Goal: Information Seeking & Learning: Understand site structure

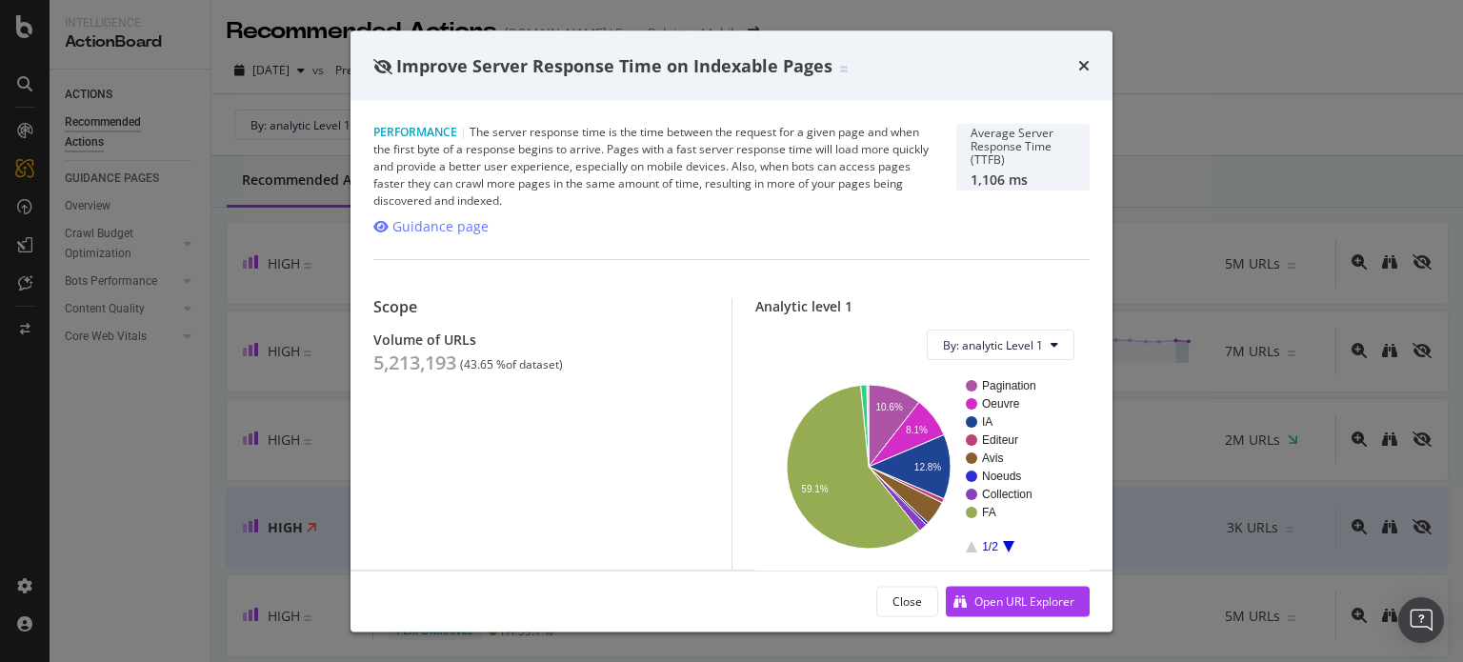
scroll to position [135, 0]
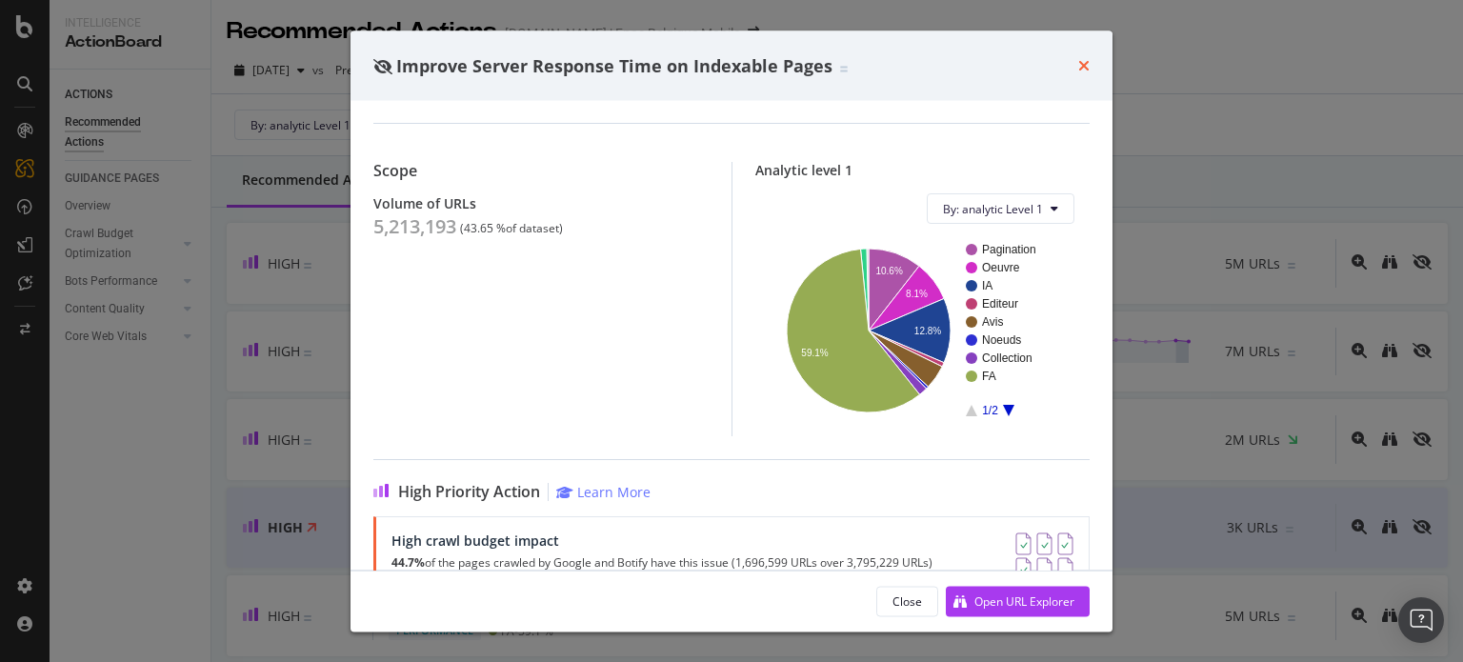
click at [1084, 66] on icon "times" at bounding box center [1083, 65] width 11 height 15
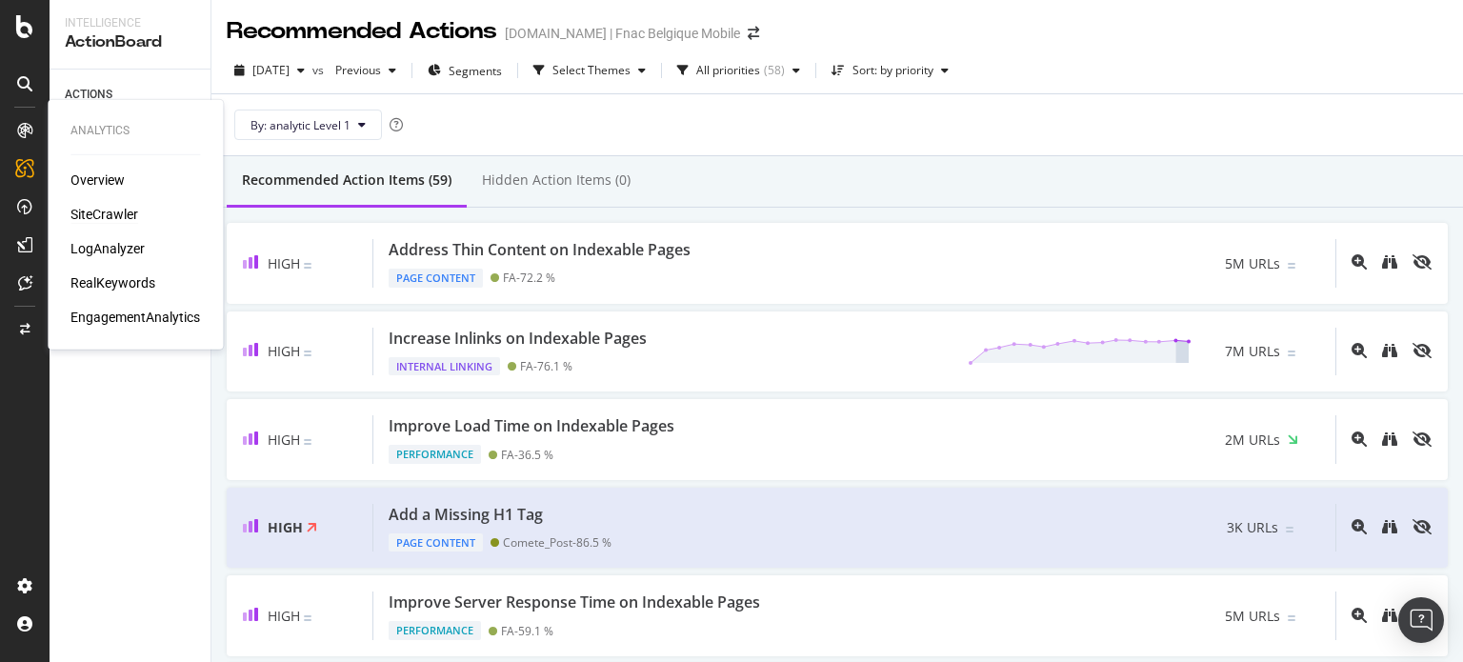
click at [121, 210] on div "SiteCrawler" at bounding box center [104, 214] width 68 height 19
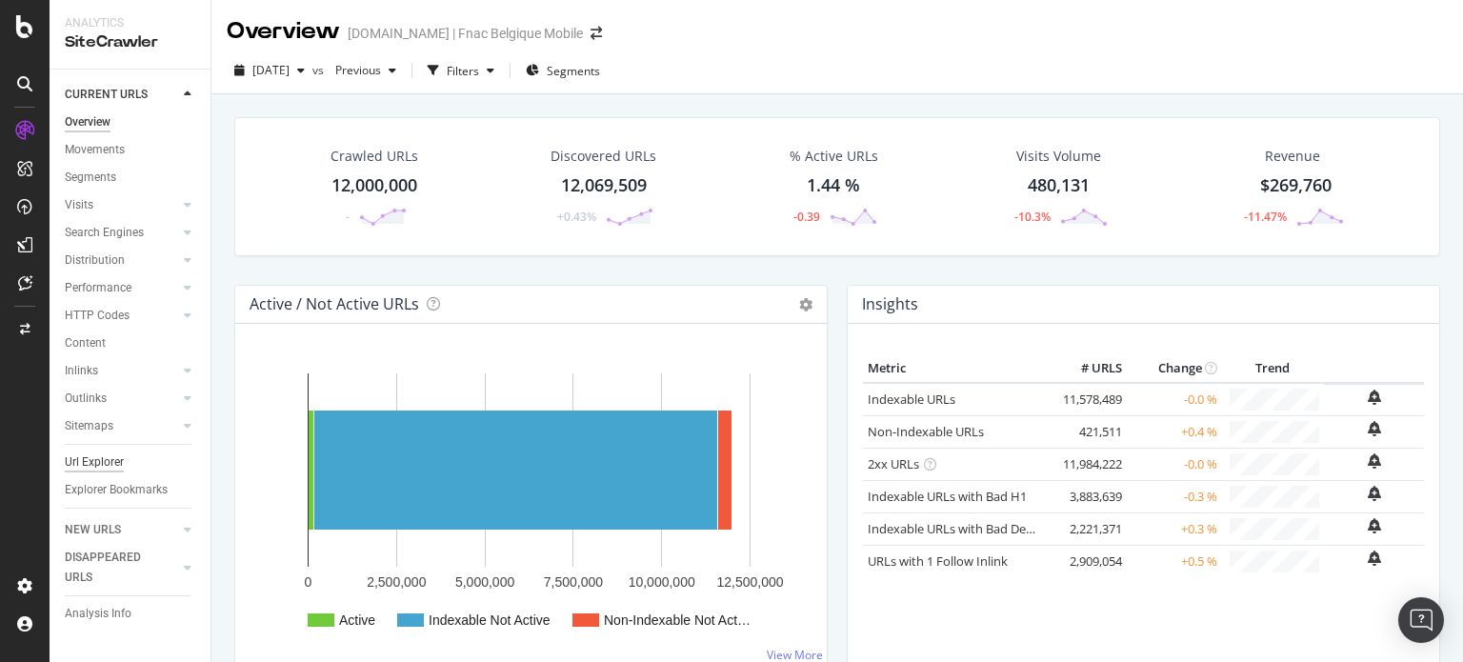
click at [98, 469] on div "Url Explorer" at bounding box center [94, 463] width 59 height 20
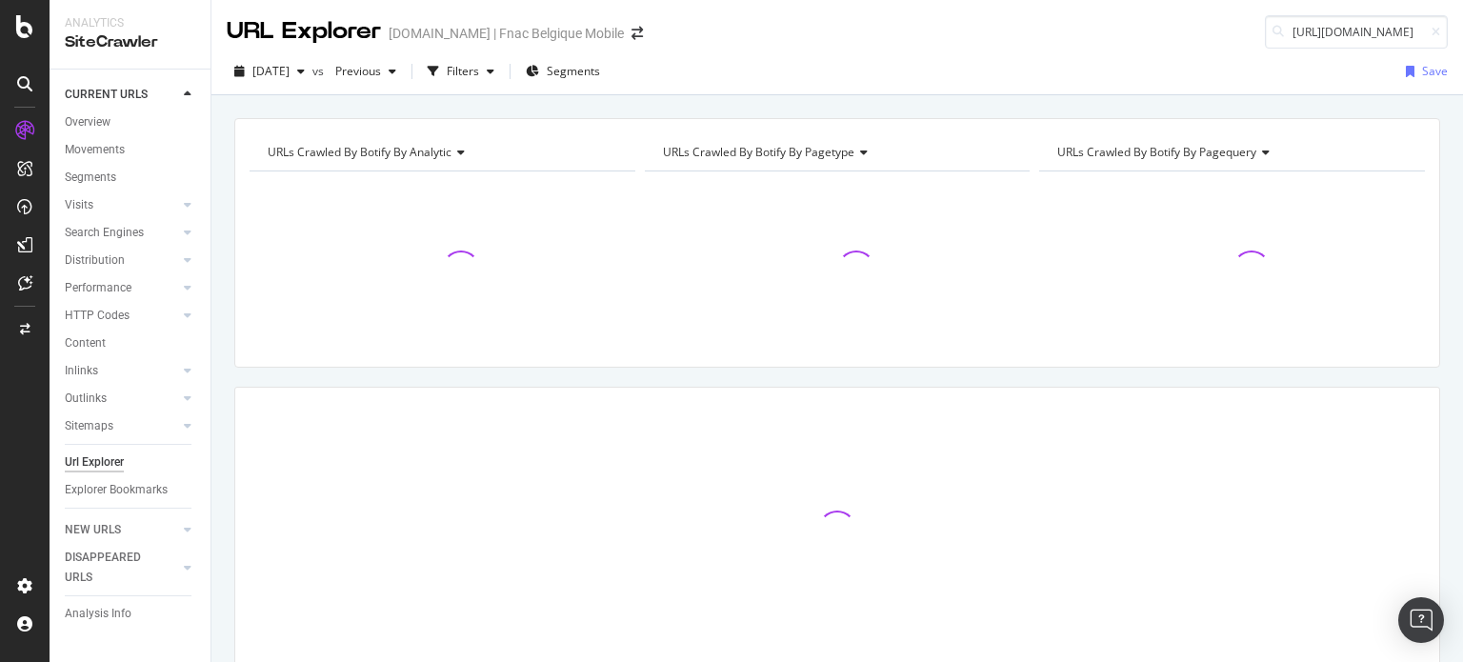
scroll to position [0, 67]
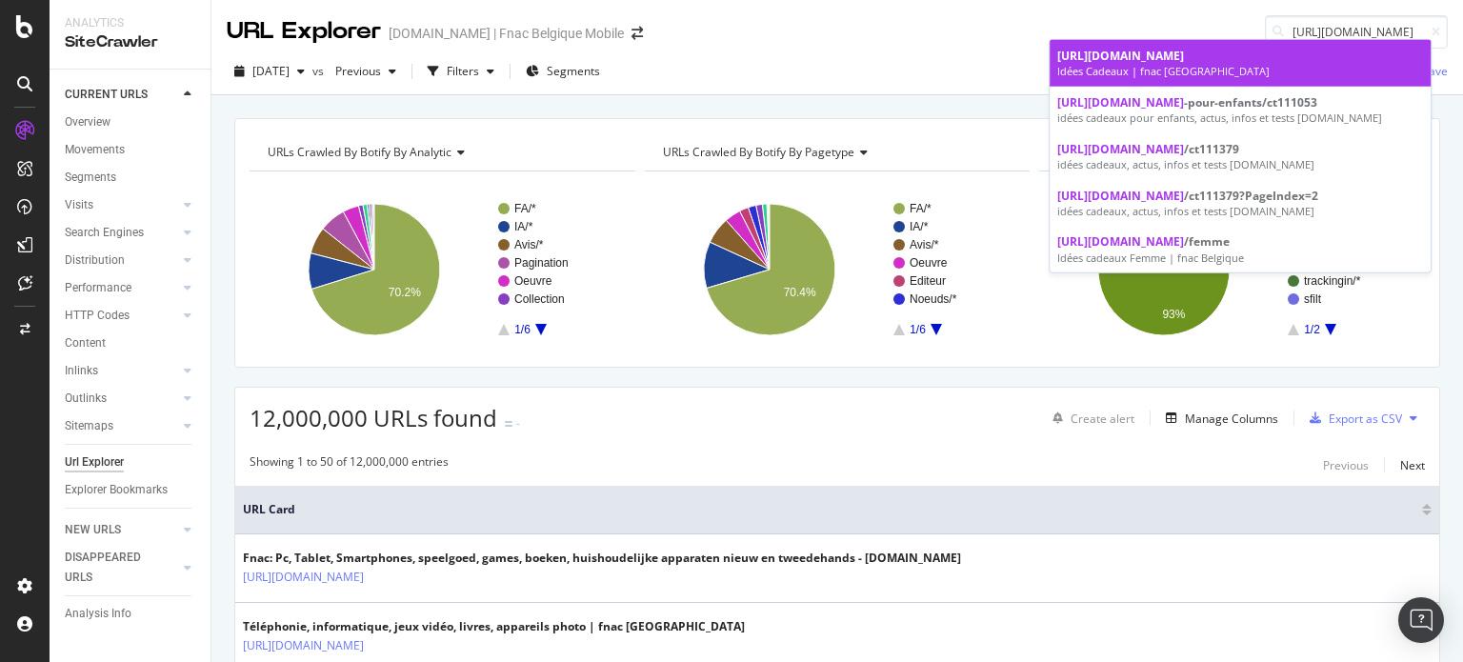
type input "[URL][DOMAIN_NAME]"
click at [1307, 62] on div "[URL][DOMAIN_NAME]" at bounding box center [1240, 56] width 366 height 16
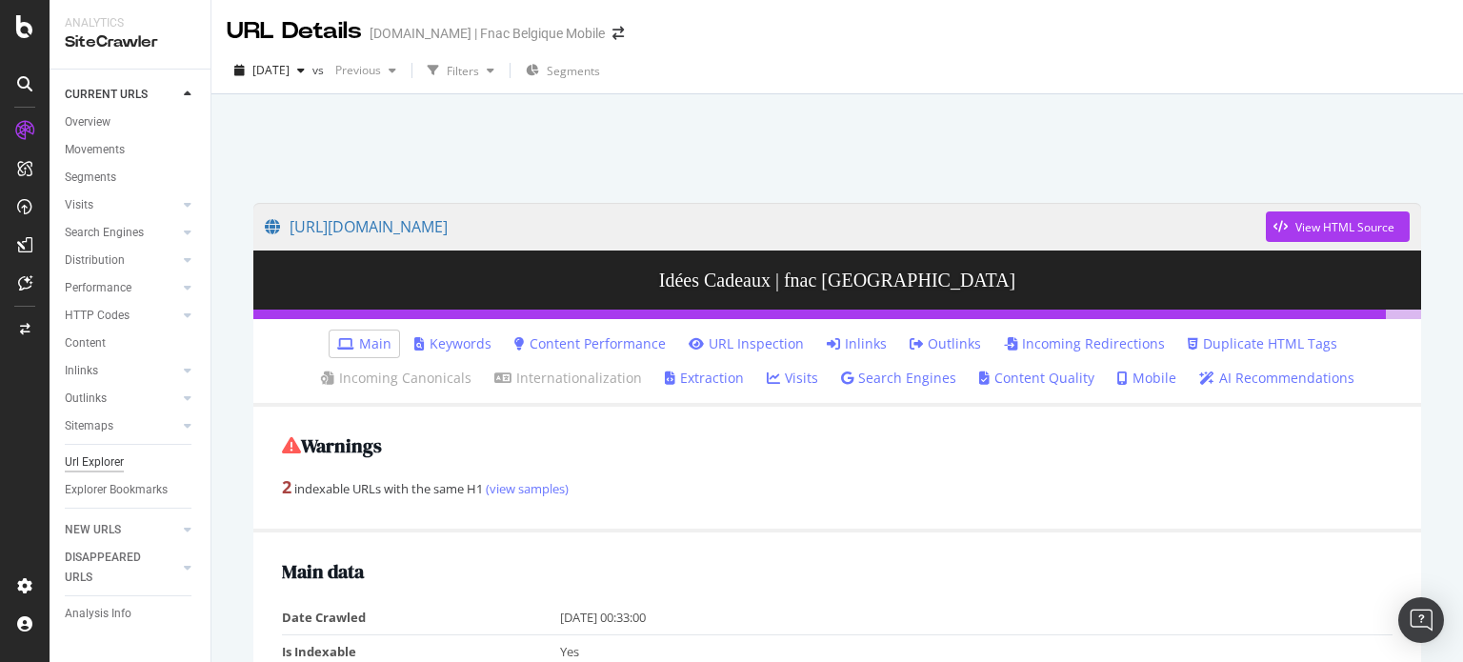
click at [100, 463] on div "Url Explorer" at bounding box center [94, 463] width 59 height 20
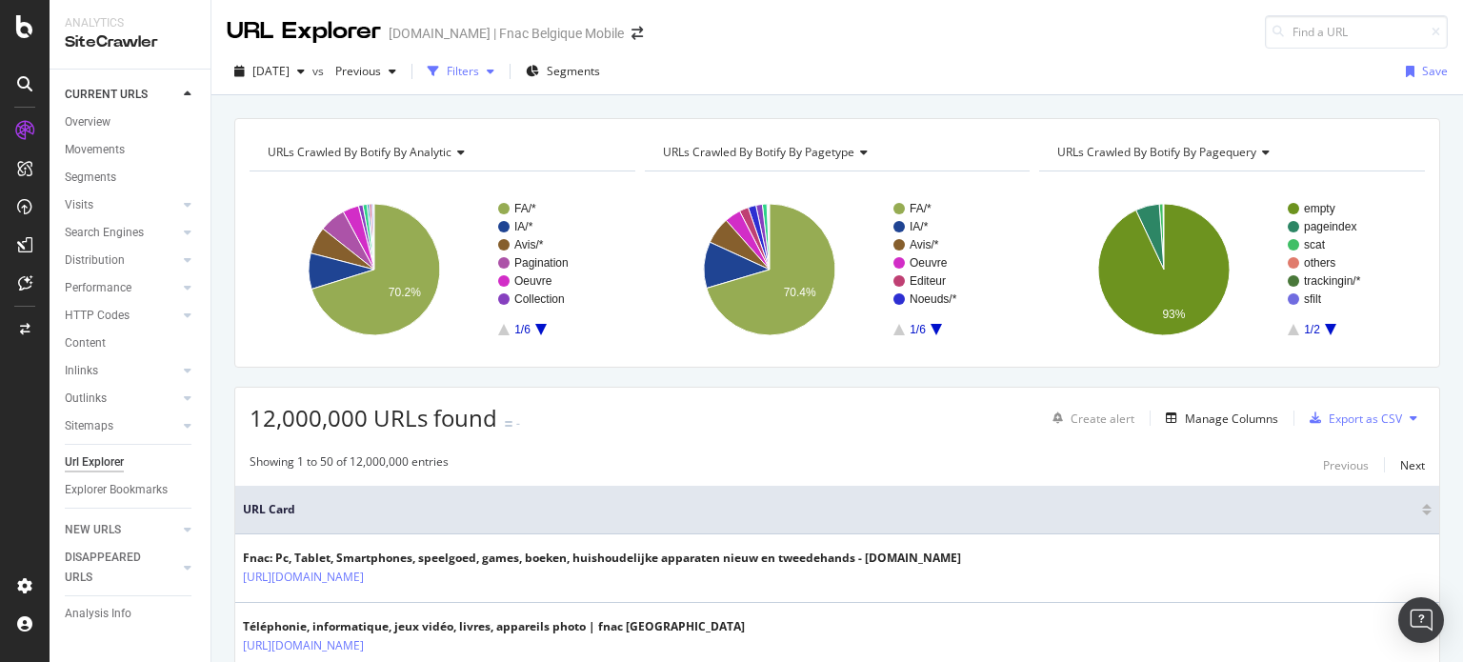
click at [479, 64] on div "Filters" at bounding box center [463, 71] width 32 height 16
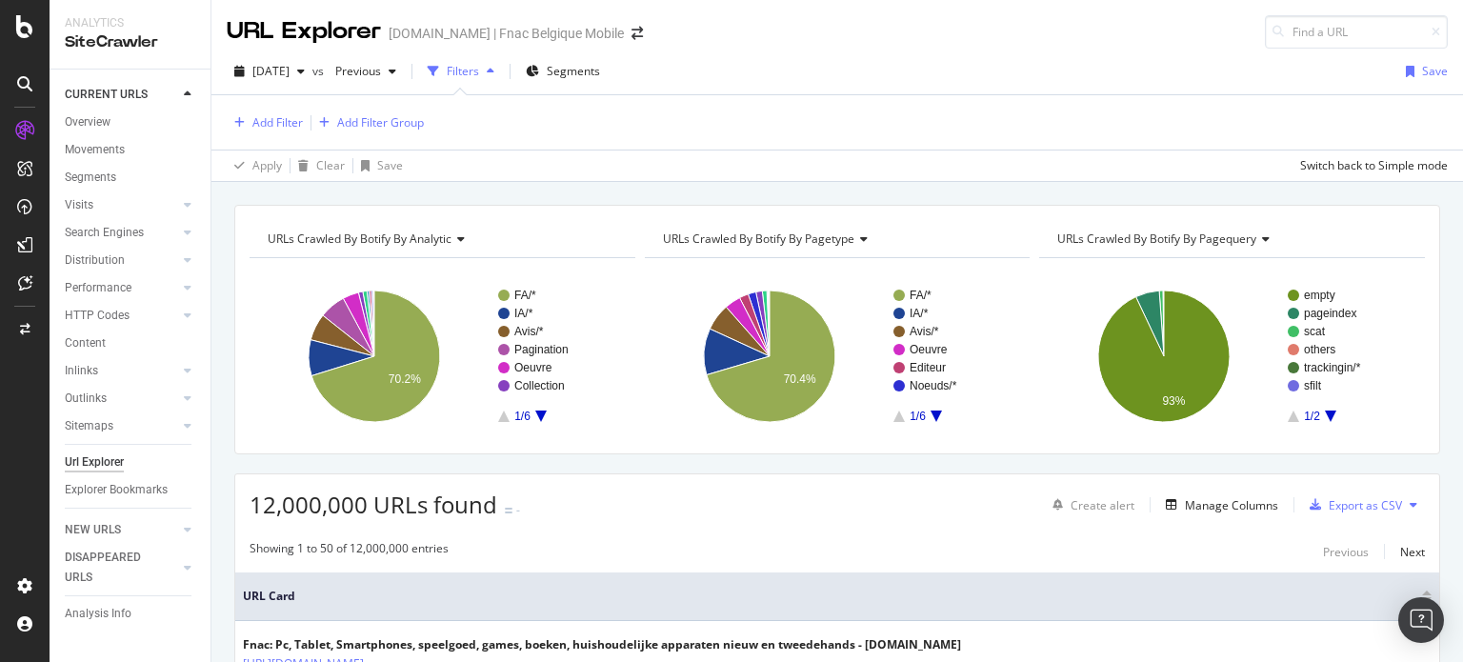
click at [301, 136] on div "Add Filter Add Filter Group" at bounding box center [837, 122] width 1221 height 54
click at [293, 120] on div "Add Filter" at bounding box center [277, 122] width 50 height 16
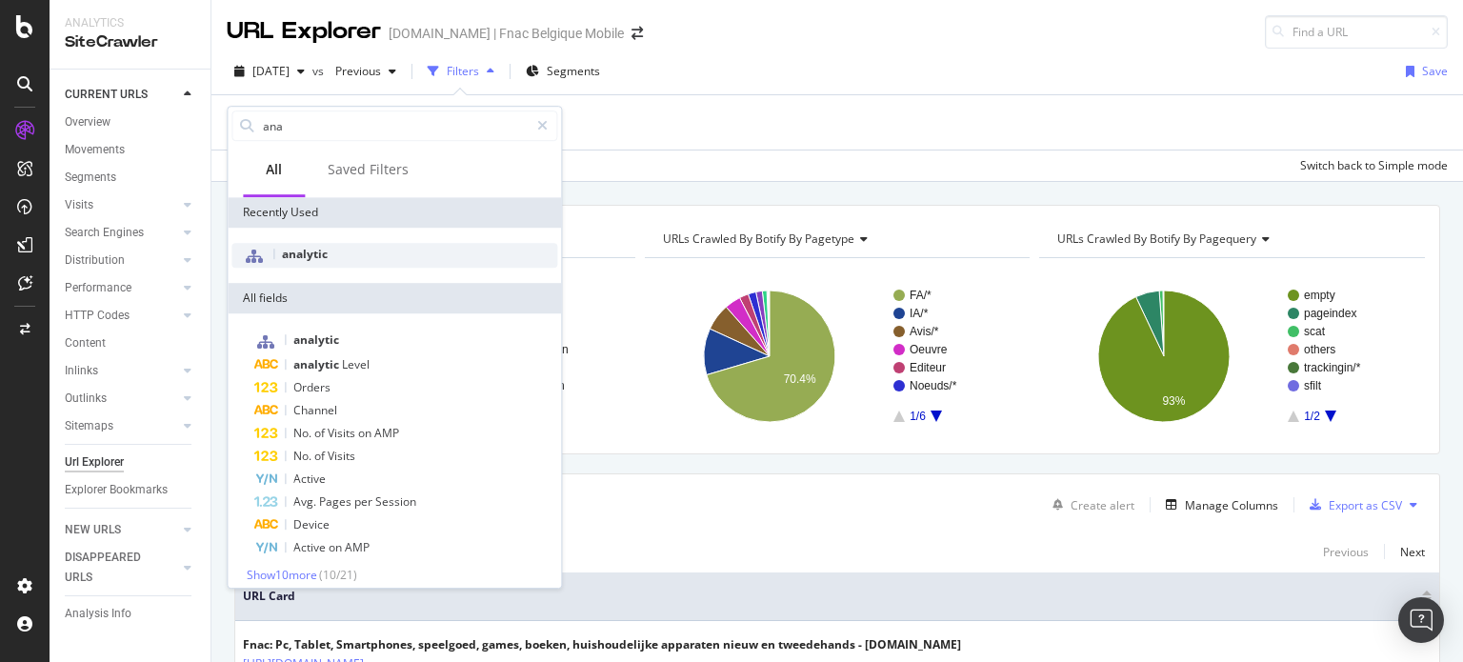
type input "ana"
click at [426, 251] on div "analytic" at bounding box center [394, 255] width 326 height 25
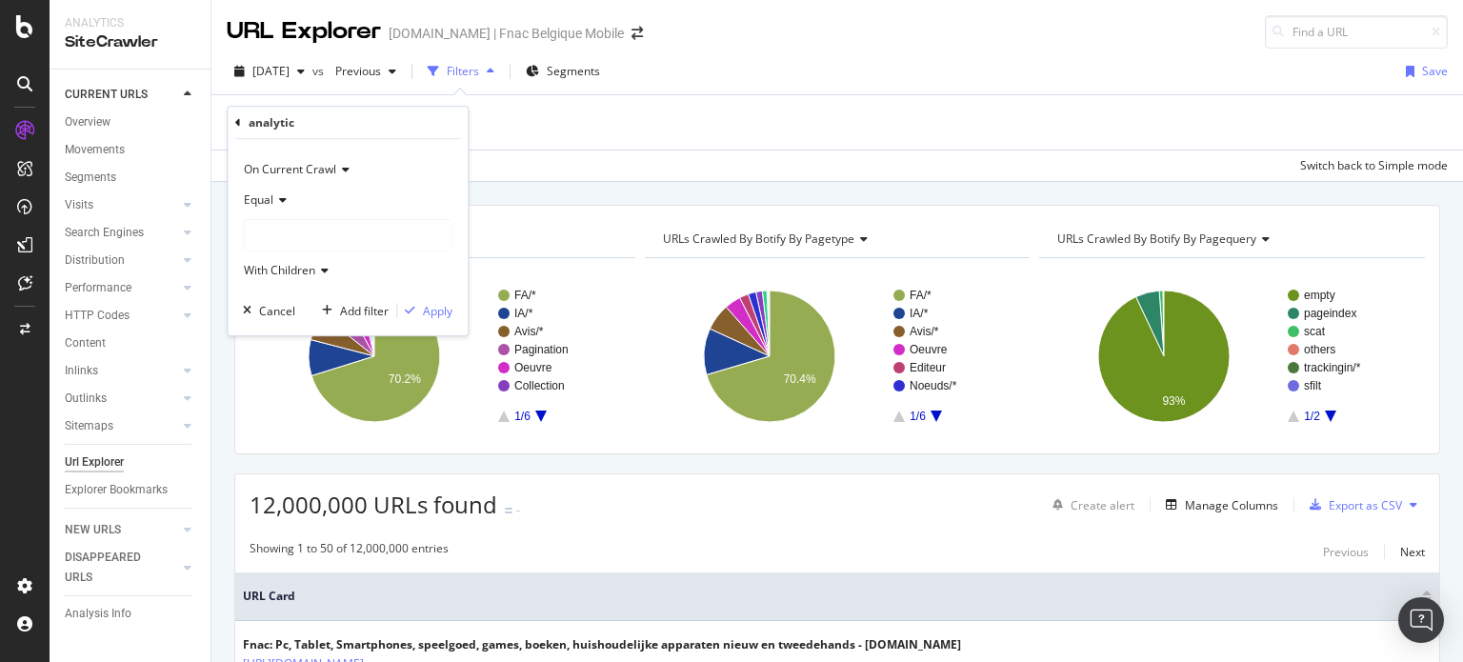
click at [346, 243] on div at bounding box center [348, 235] width 208 height 30
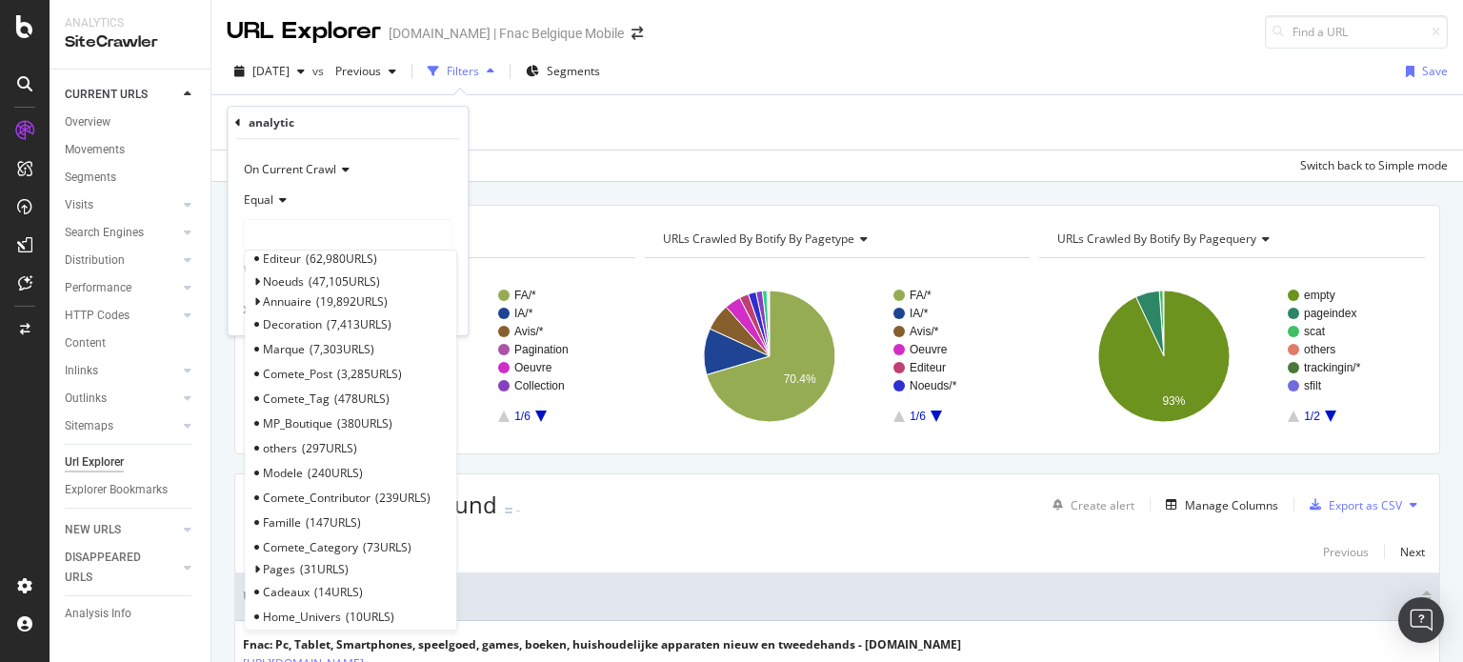
scroll to position [286, 0]
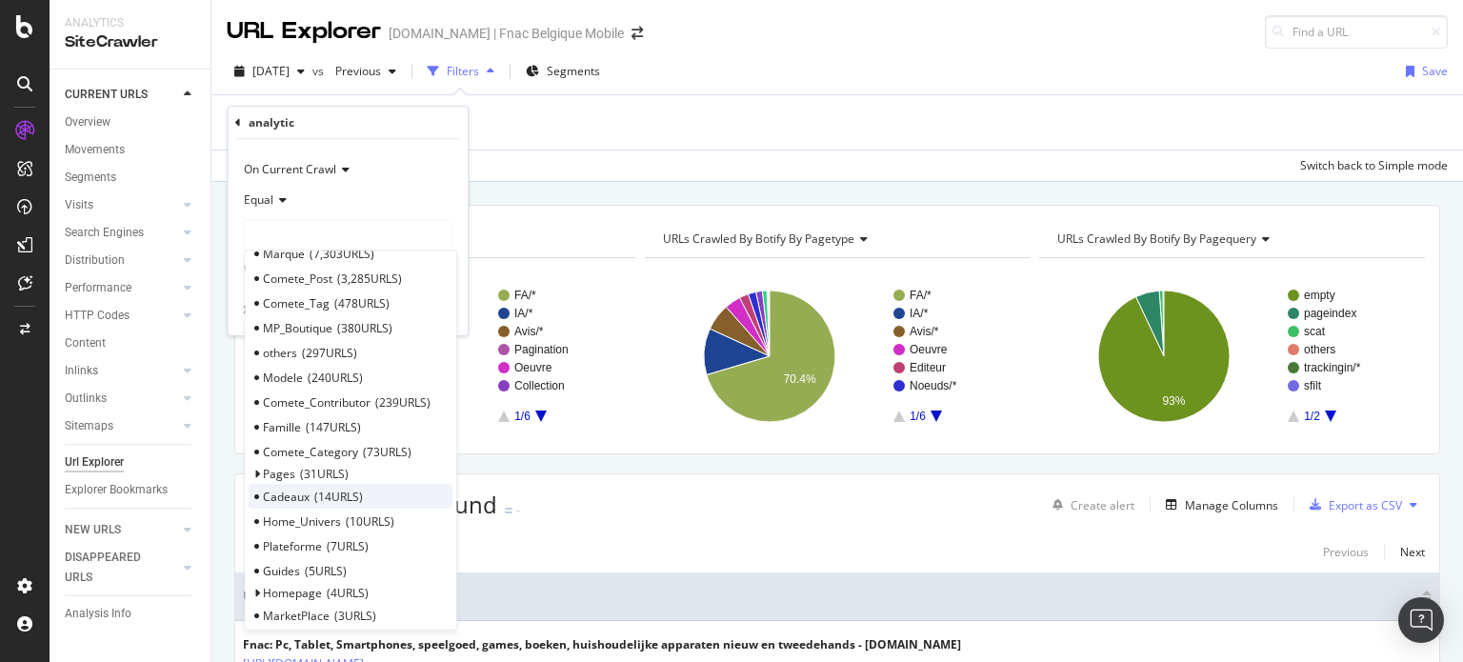
click at [331, 496] on span "14 URLS" at bounding box center [338, 497] width 49 height 16
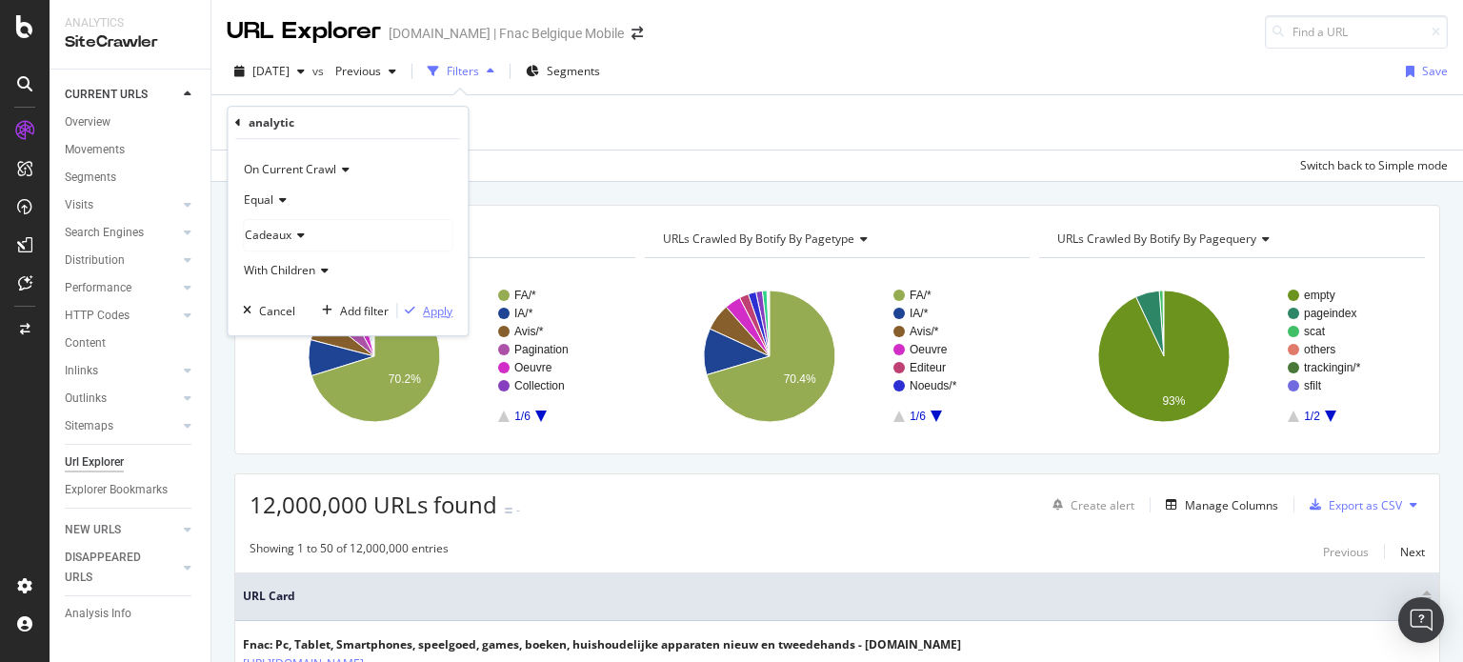
click at [423, 306] on div "Apply" at bounding box center [438, 311] width 30 height 16
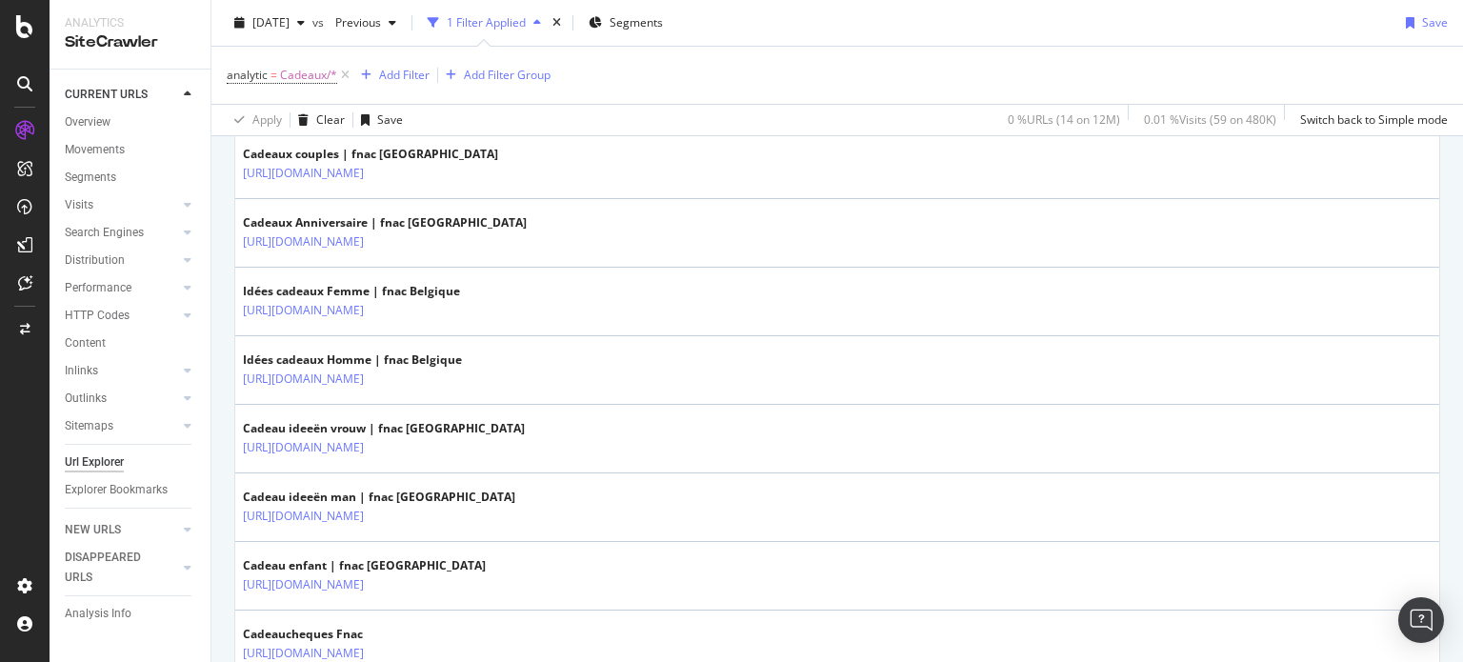
scroll to position [932, 0]
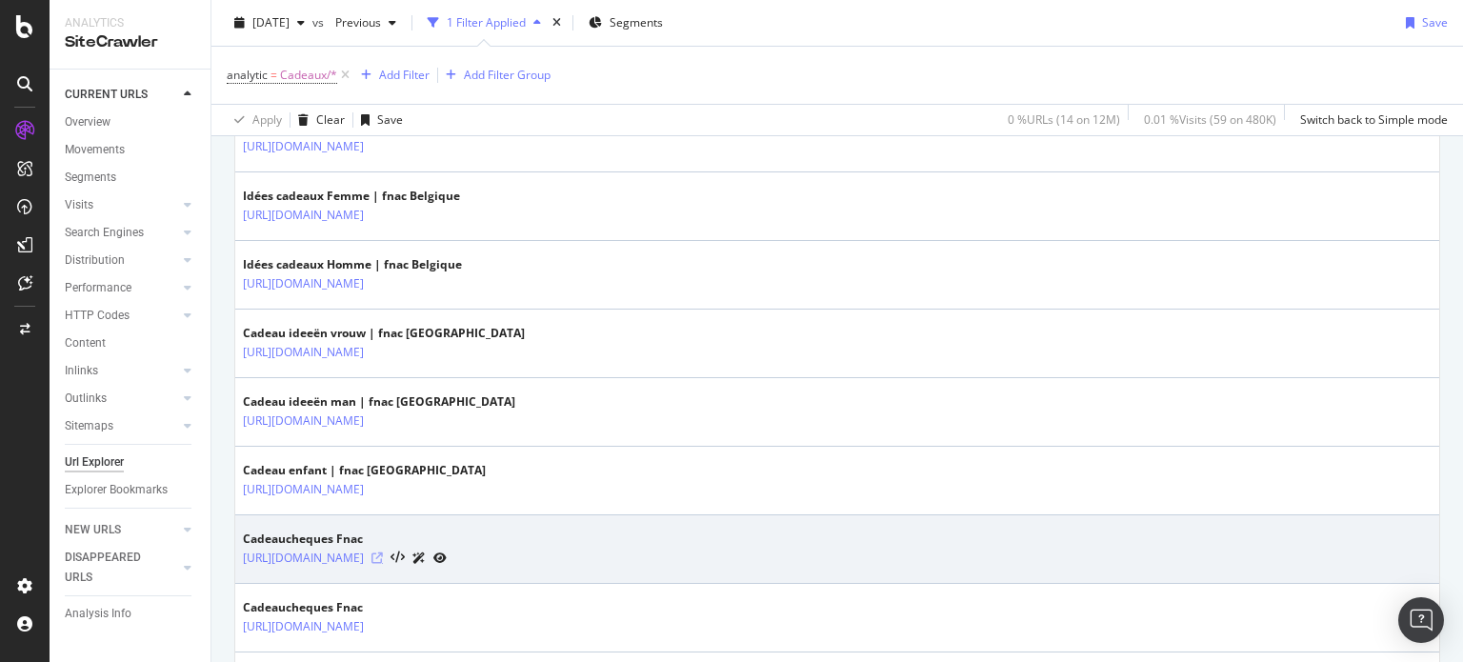
click at [383, 556] on icon at bounding box center [377, 558] width 11 height 11
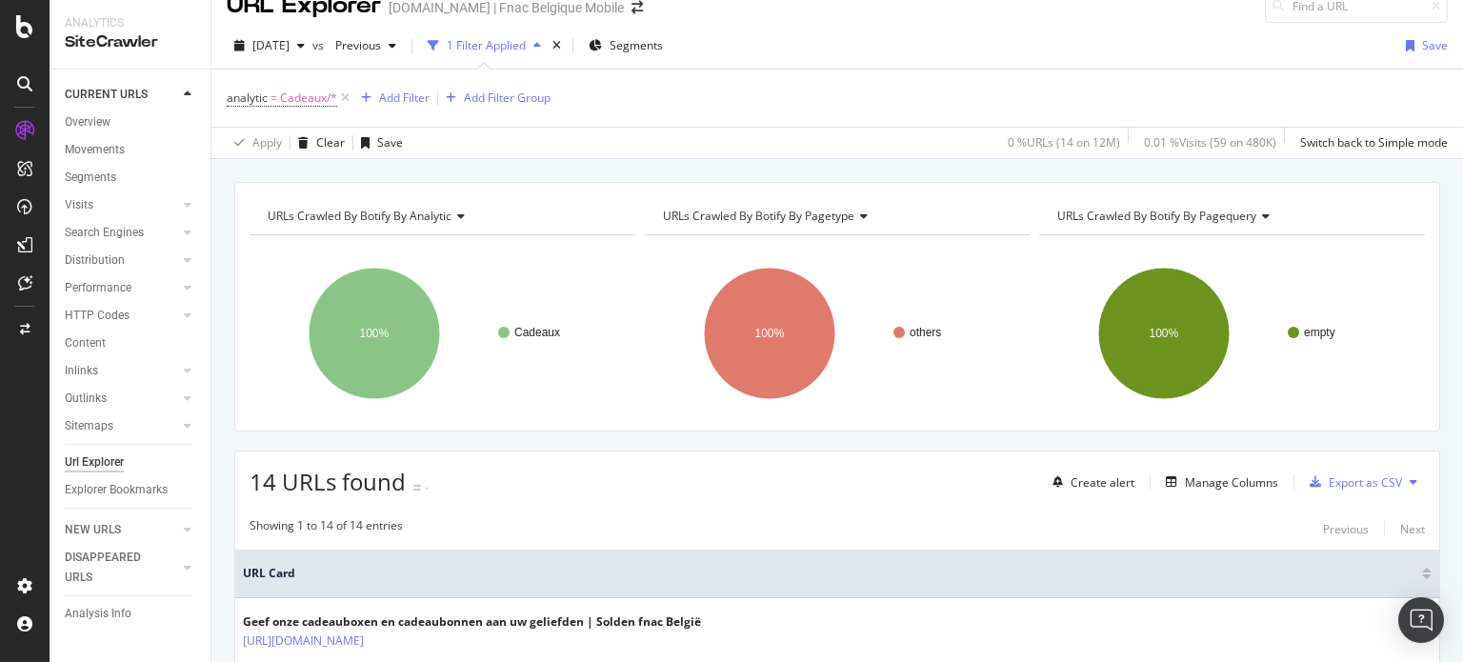
scroll to position [0, 0]
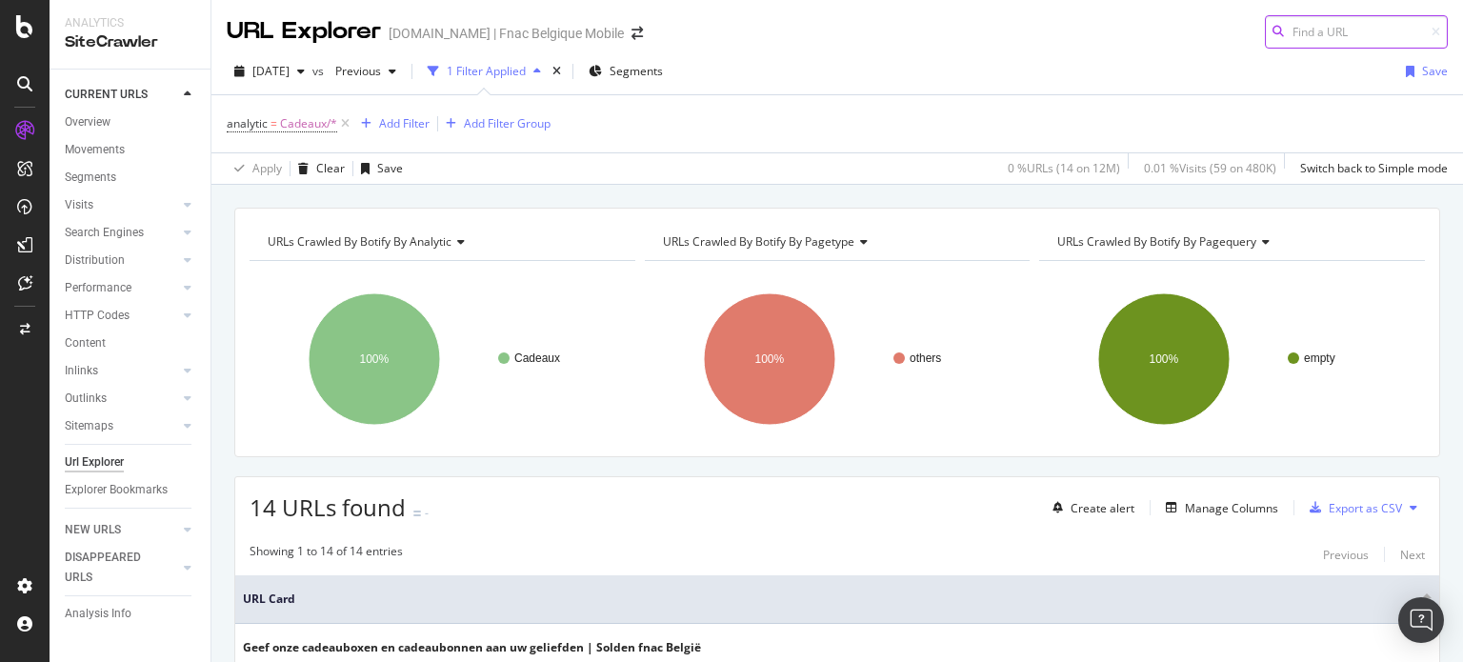
click at [1364, 38] on input at bounding box center [1356, 31] width 183 height 33
paste input "[URL][DOMAIN_NAME]"
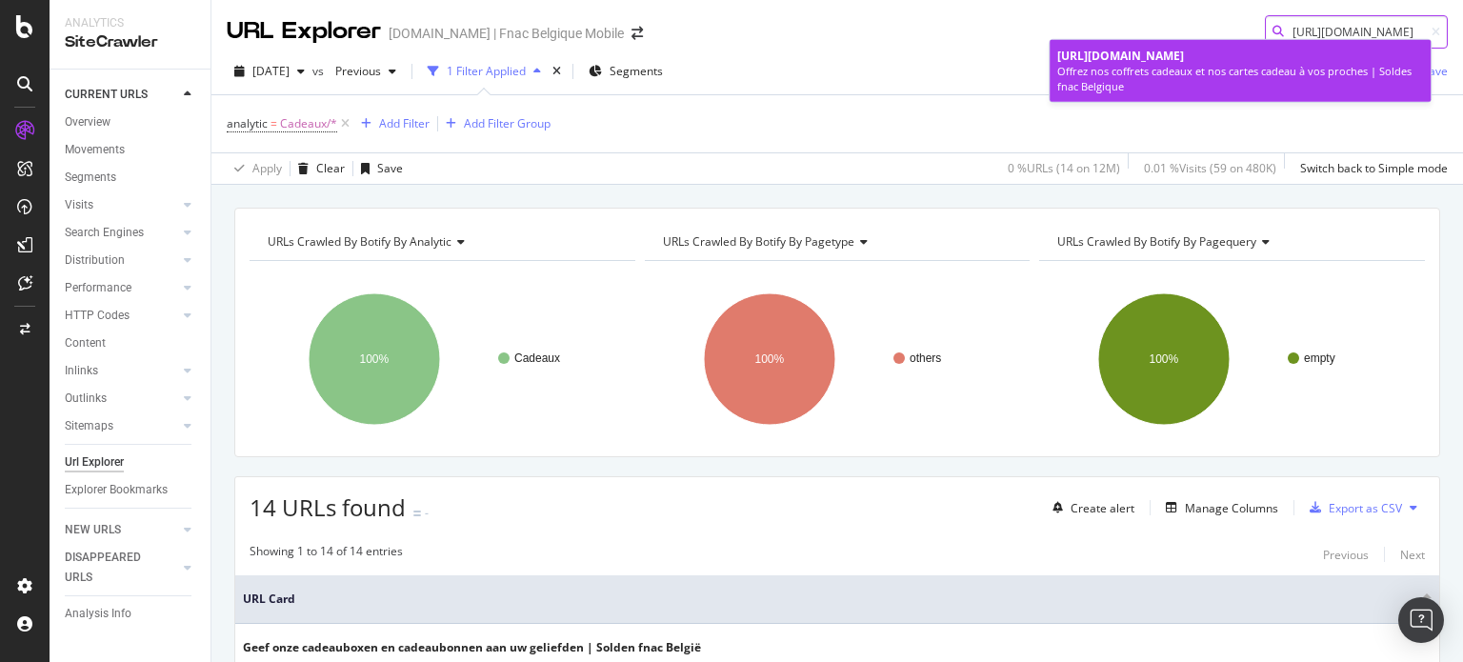
type input "[URL][DOMAIN_NAME]"
click at [1246, 71] on div "Offrez nos coffrets cadeaux et nos cartes cadeau à vos proches | Soldes fnac Be…" at bounding box center [1240, 79] width 366 height 30
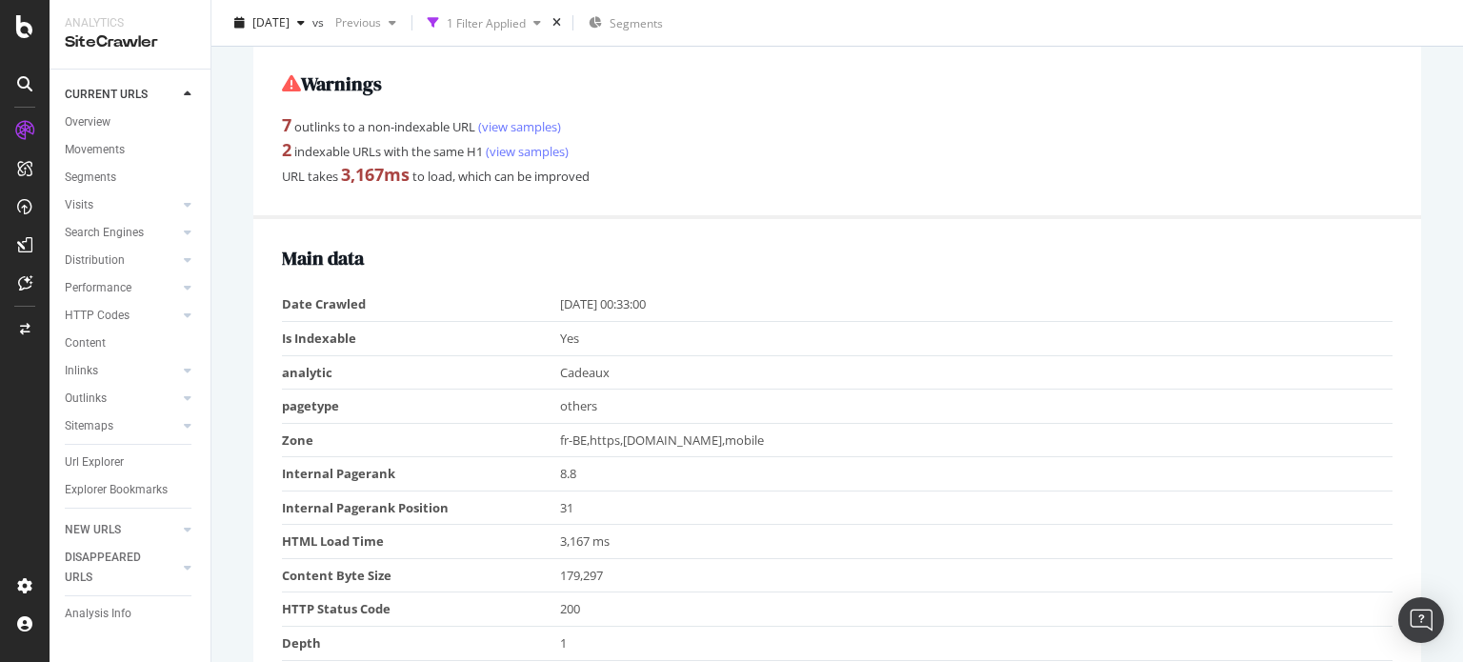
scroll to position [476, 0]
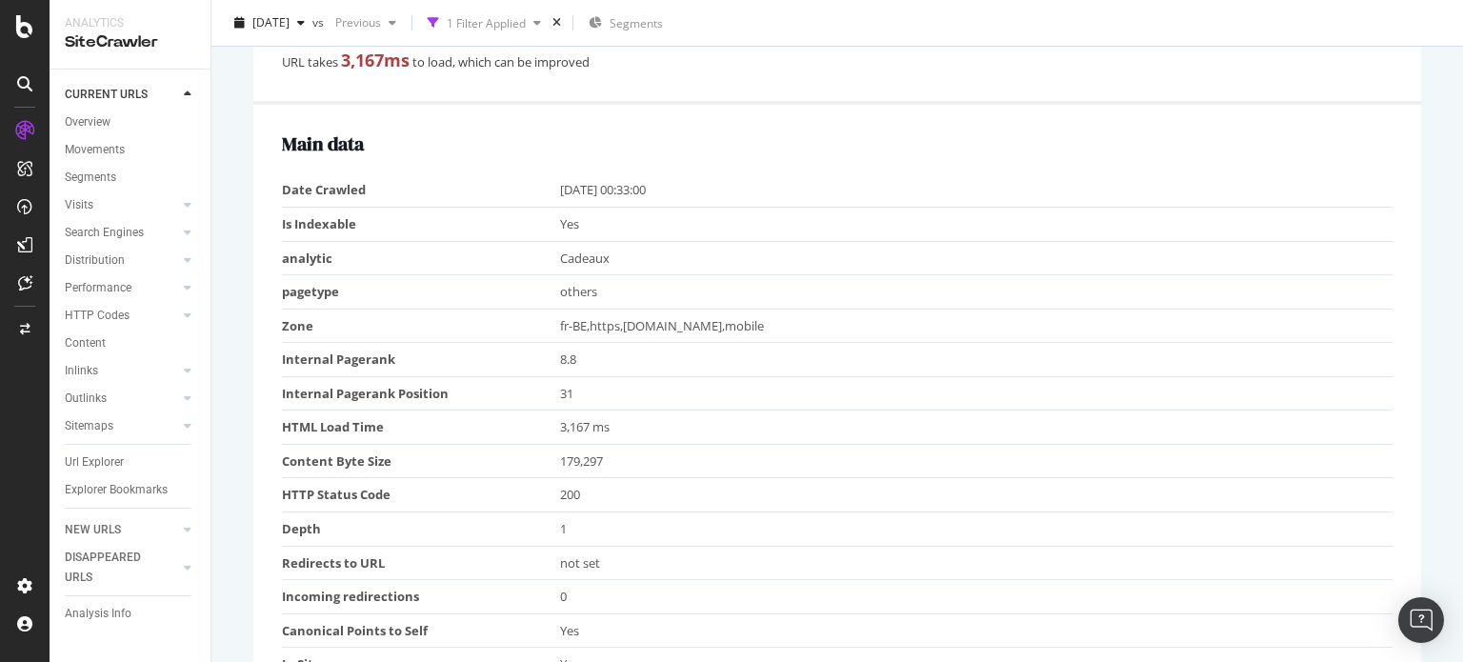
click at [583, 292] on td "others" at bounding box center [977, 292] width 834 height 34
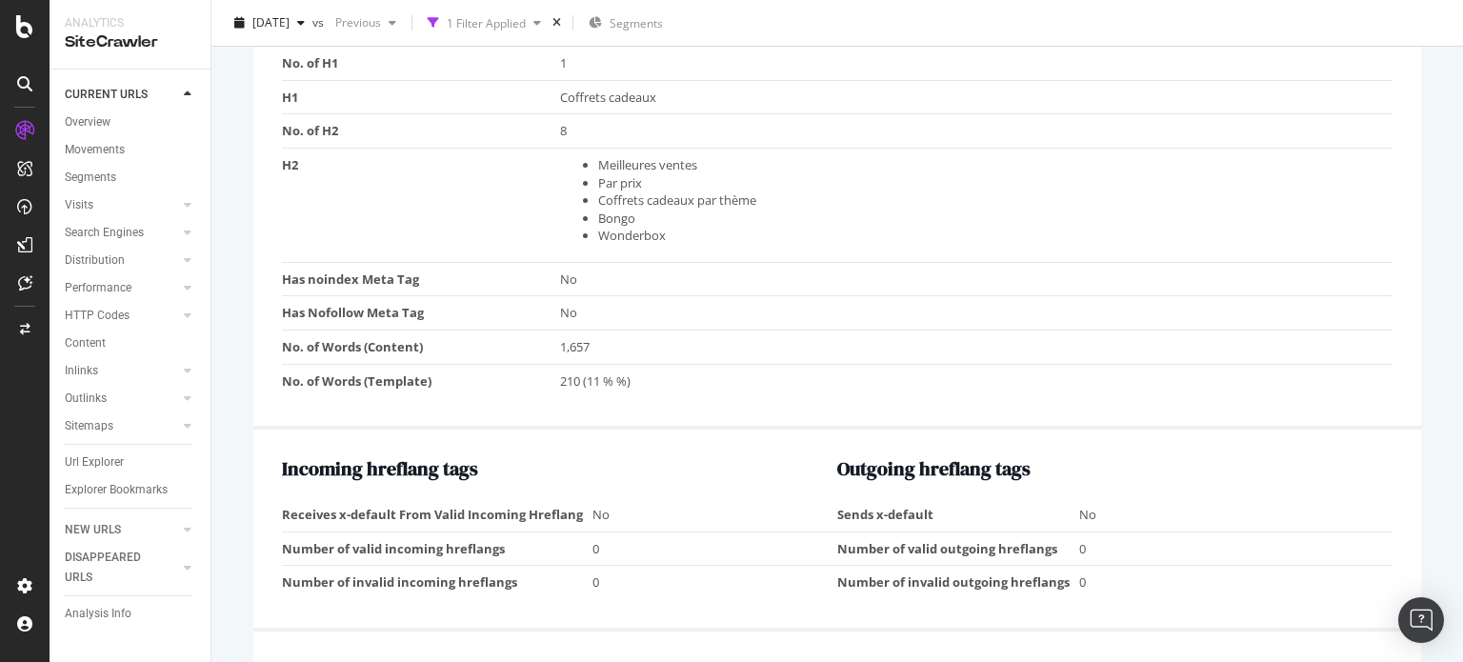
scroll to position [1085, 0]
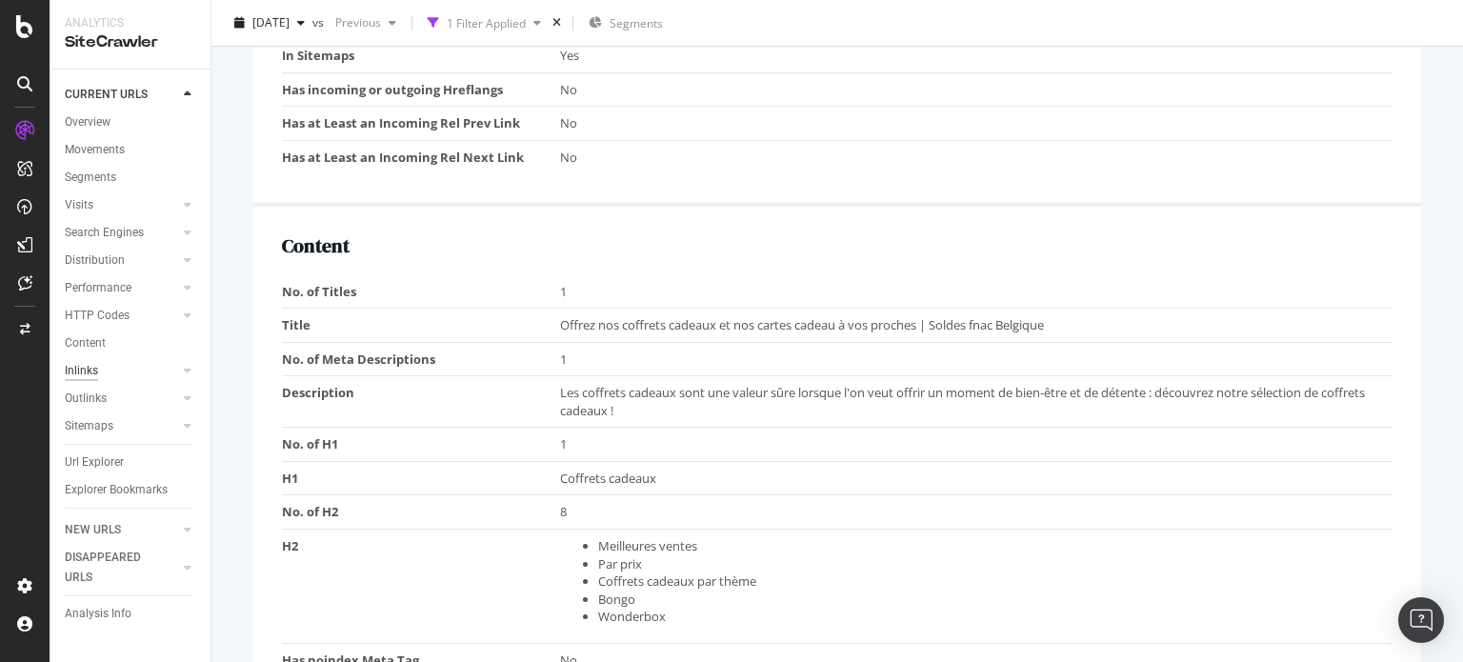
click at [91, 370] on div "Inlinks" at bounding box center [81, 371] width 33 height 20
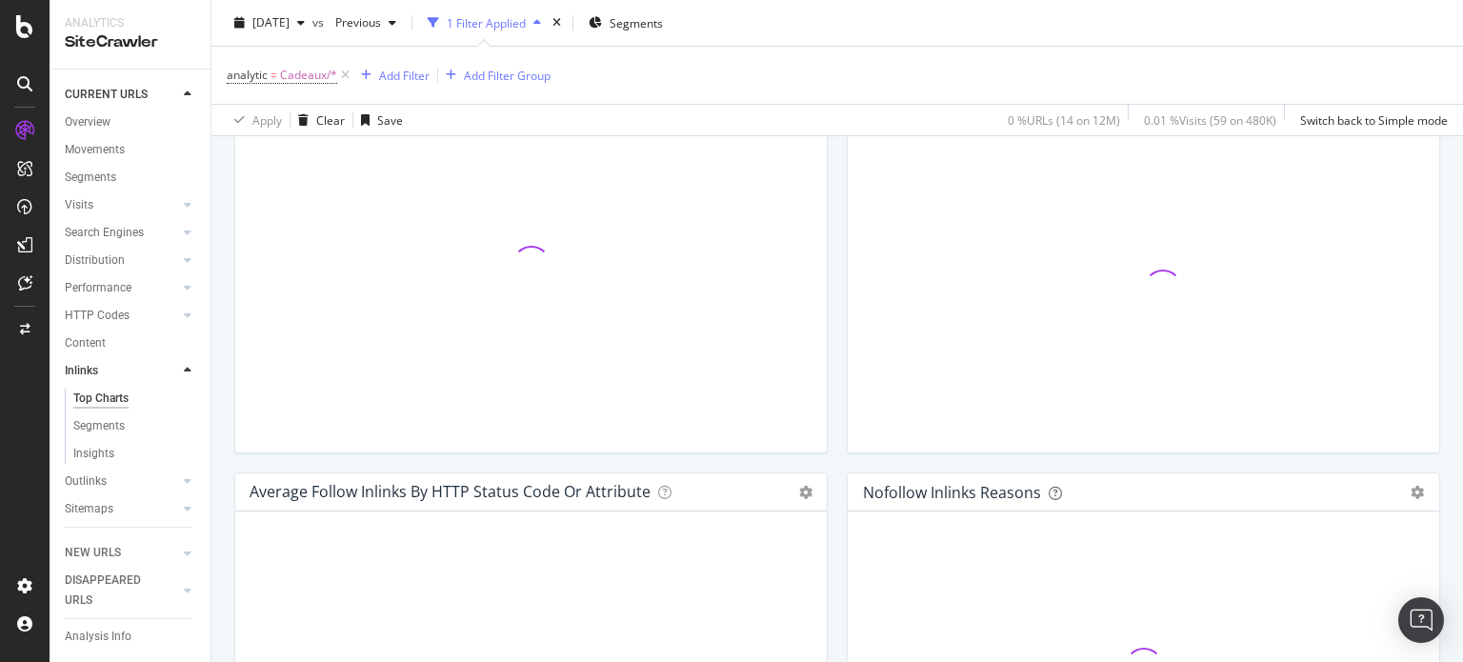
scroll to position [670, 0]
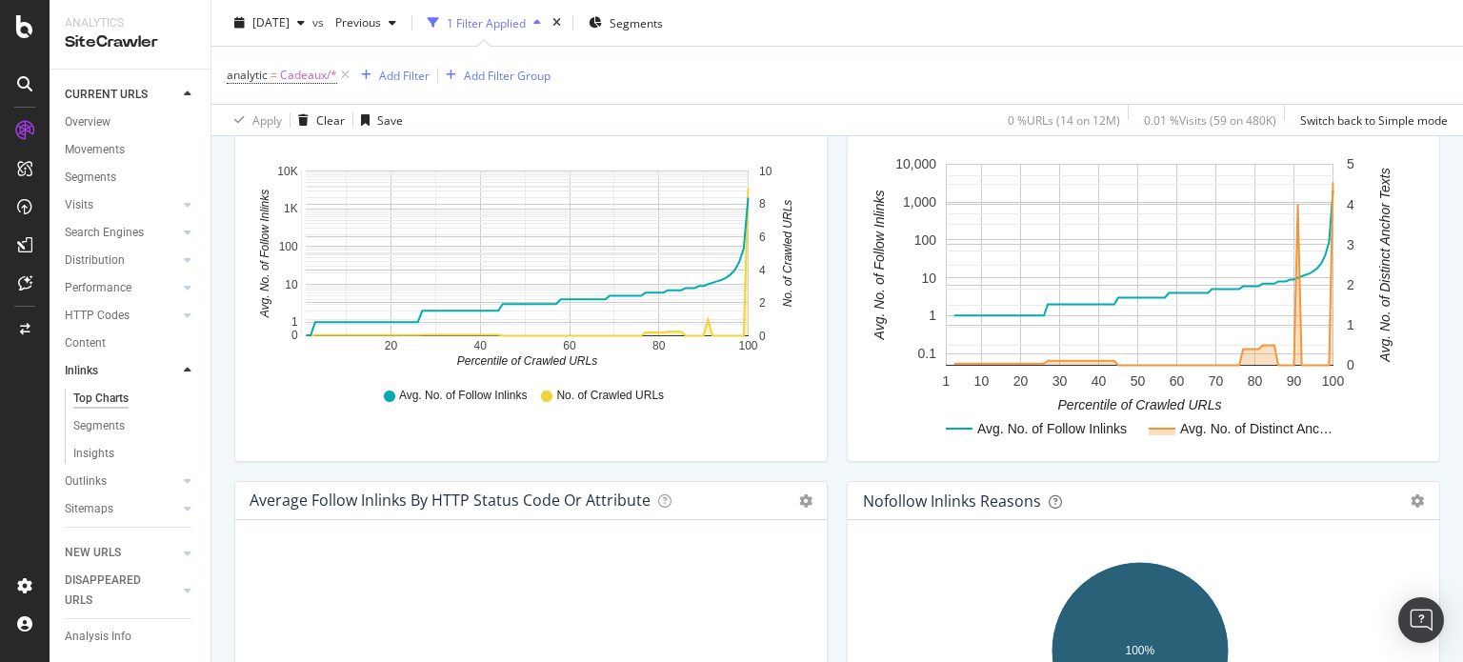
click at [103, 132] on div "Overview" at bounding box center [138, 124] width 146 height 24
click at [103, 125] on div "Overview" at bounding box center [88, 122] width 46 height 20
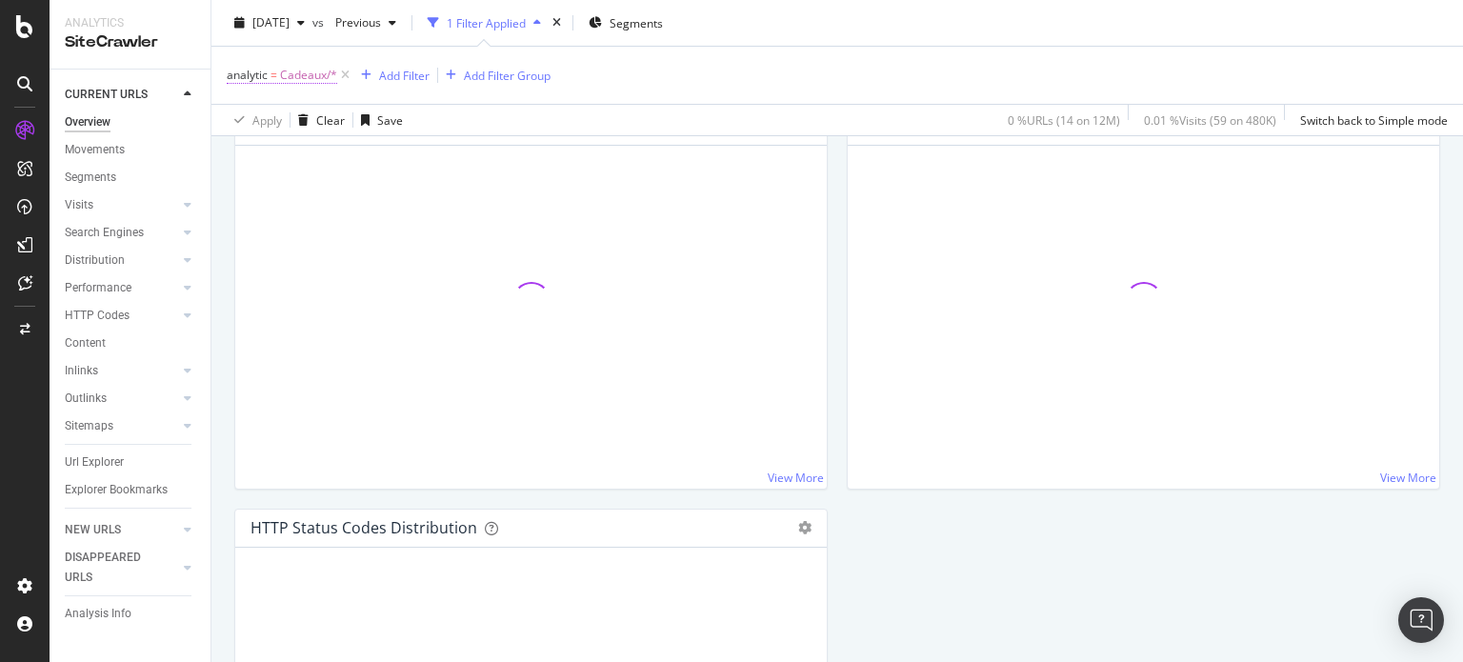
scroll to position [670, 0]
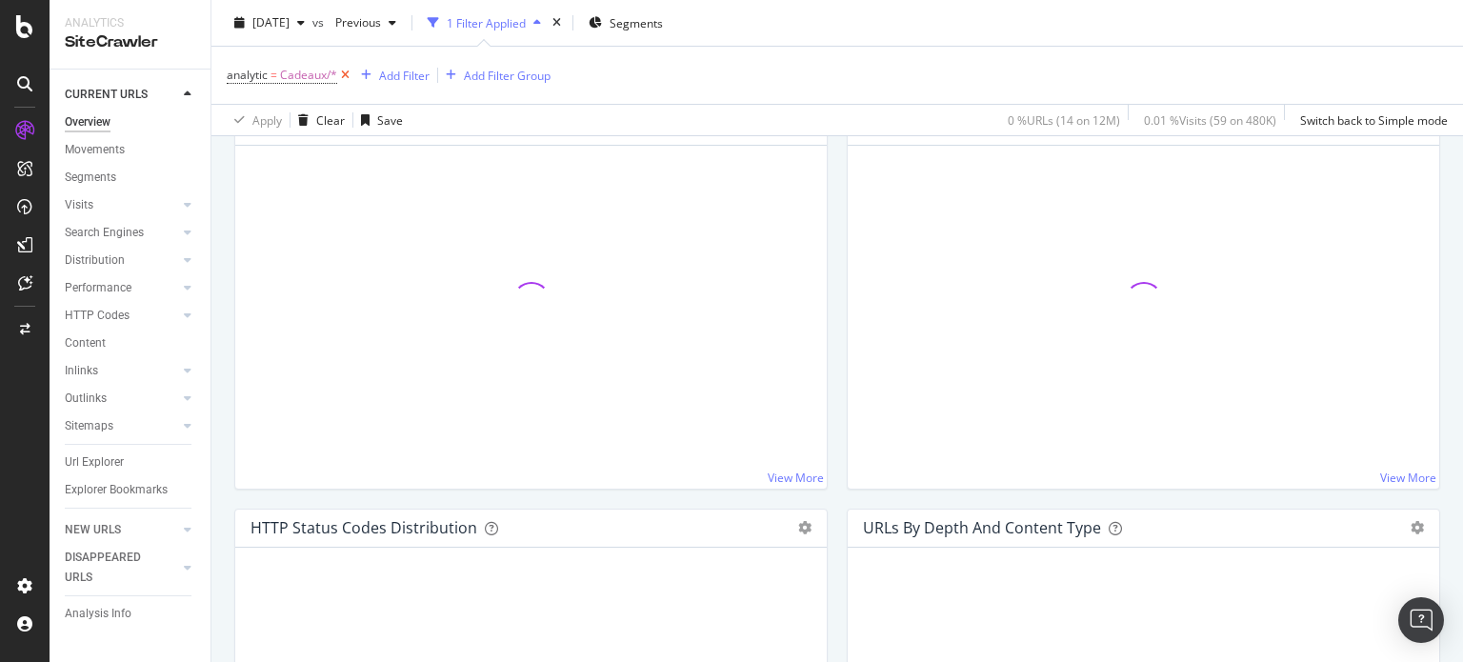
click at [339, 79] on icon at bounding box center [345, 75] width 16 height 19
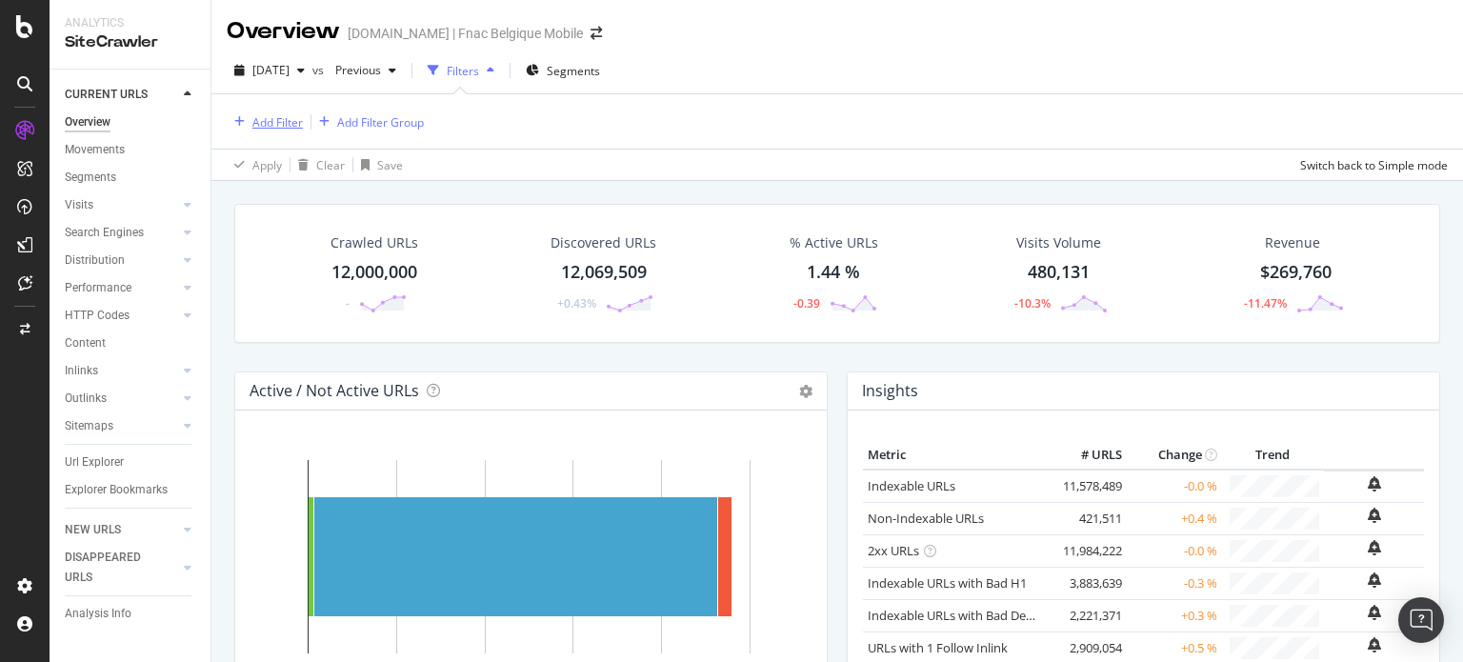
click at [296, 117] on div "Add Filter" at bounding box center [277, 122] width 50 height 16
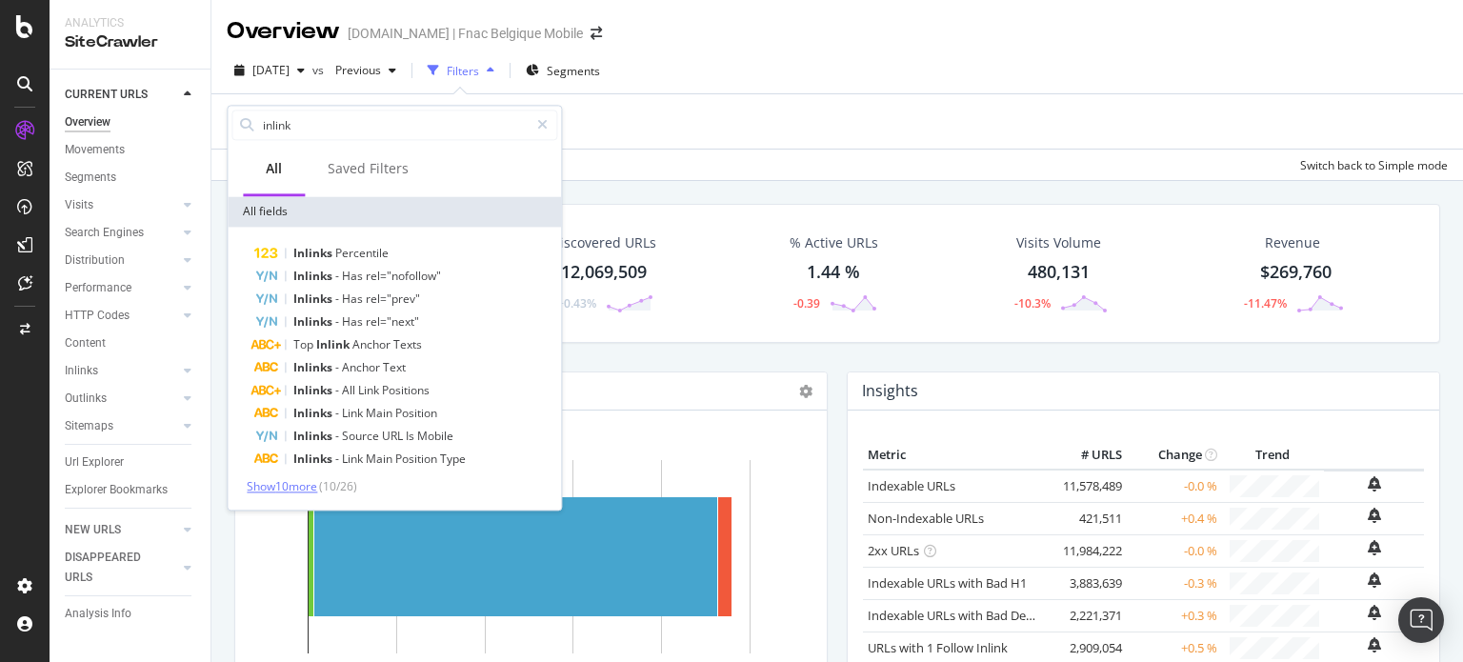
type input "inlink"
click at [301, 483] on span "Show 10 more" at bounding box center [282, 486] width 70 height 16
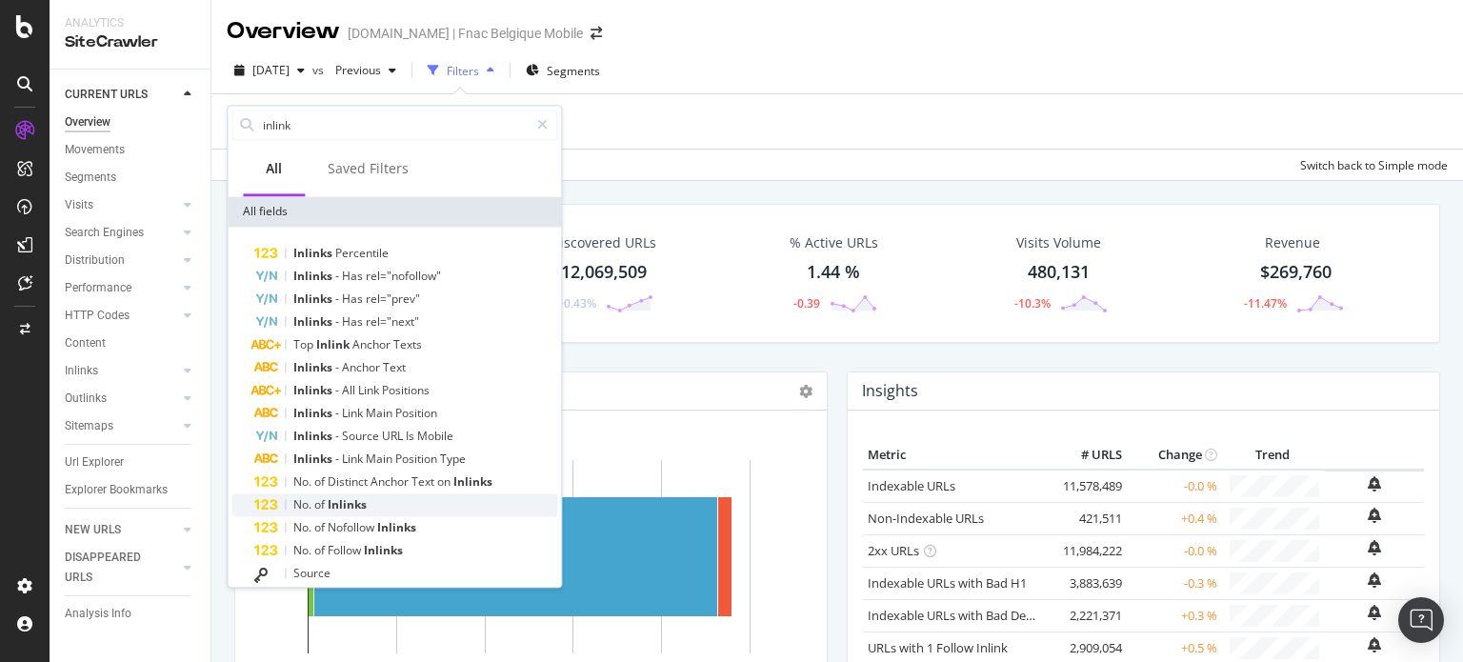
click at [352, 503] on span "Inlinks" at bounding box center [347, 504] width 39 height 16
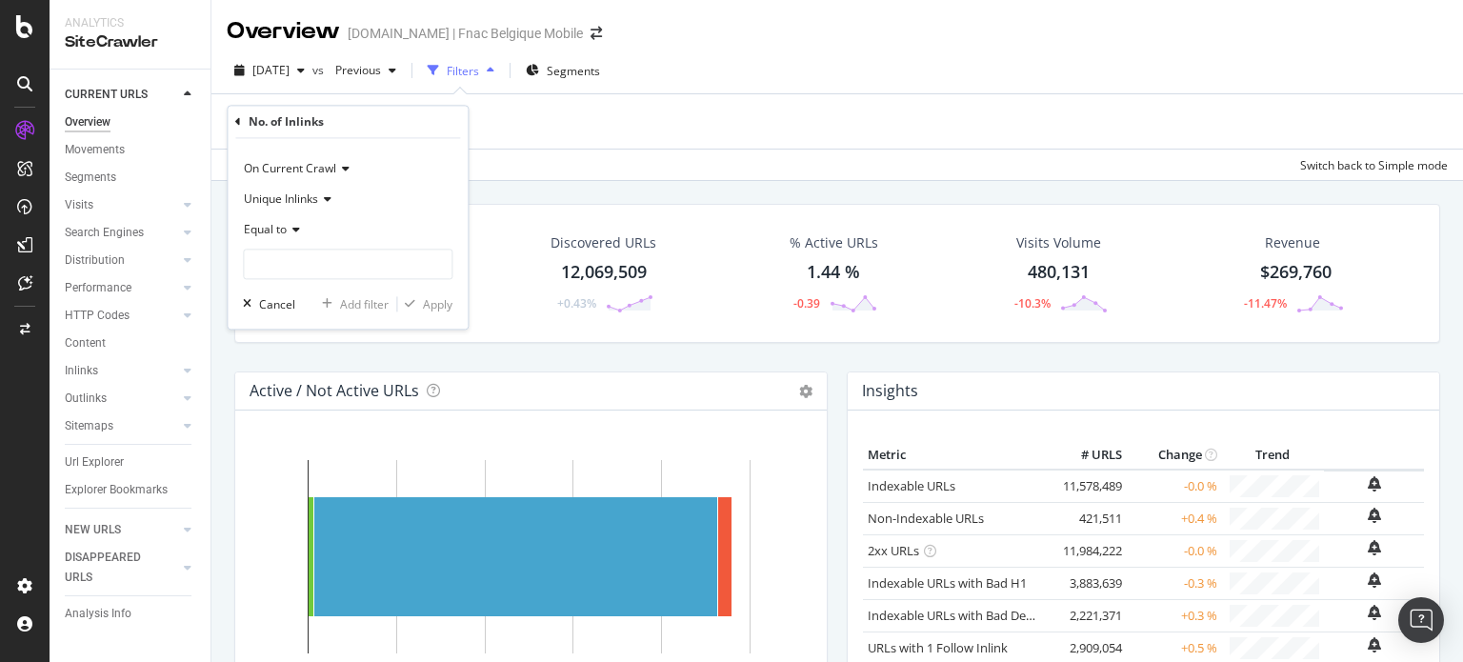
click at [251, 234] on span "Equal to" at bounding box center [265, 230] width 43 height 16
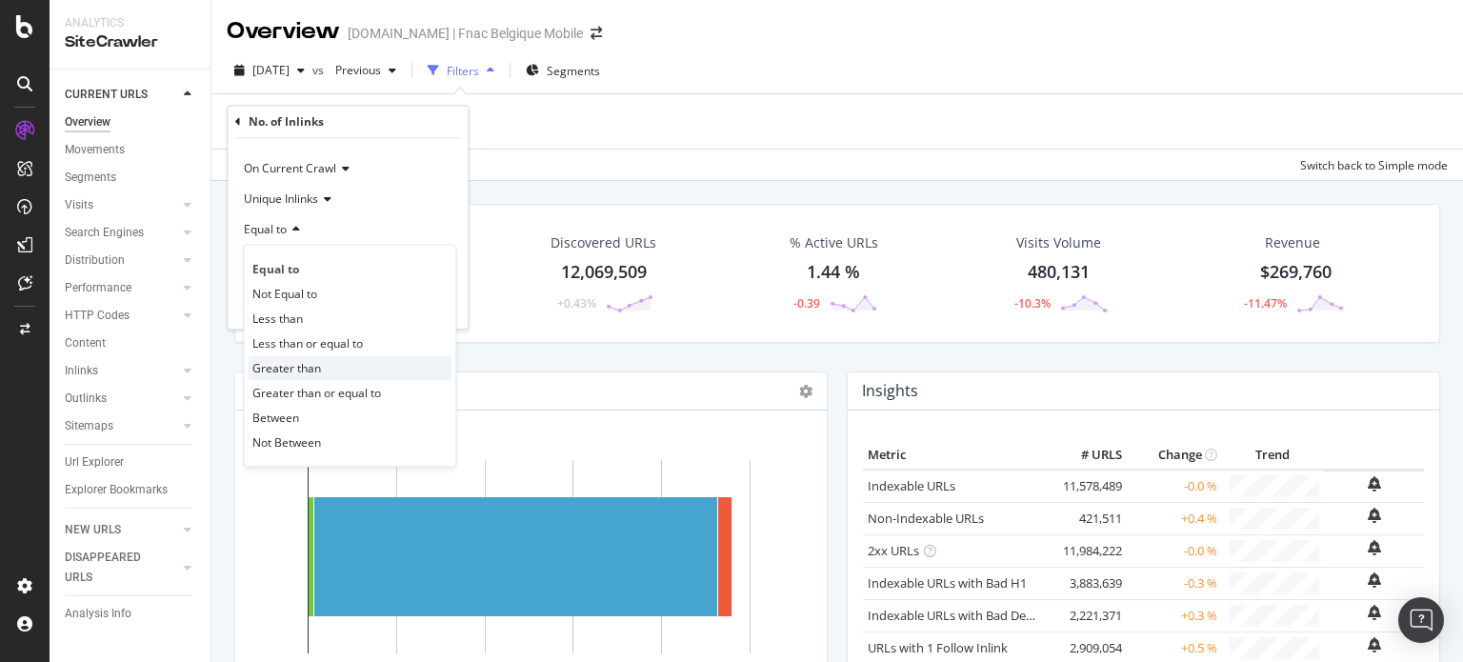
click at [336, 363] on div "Greater than" at bounding box center [350, 368] width 204 height 25
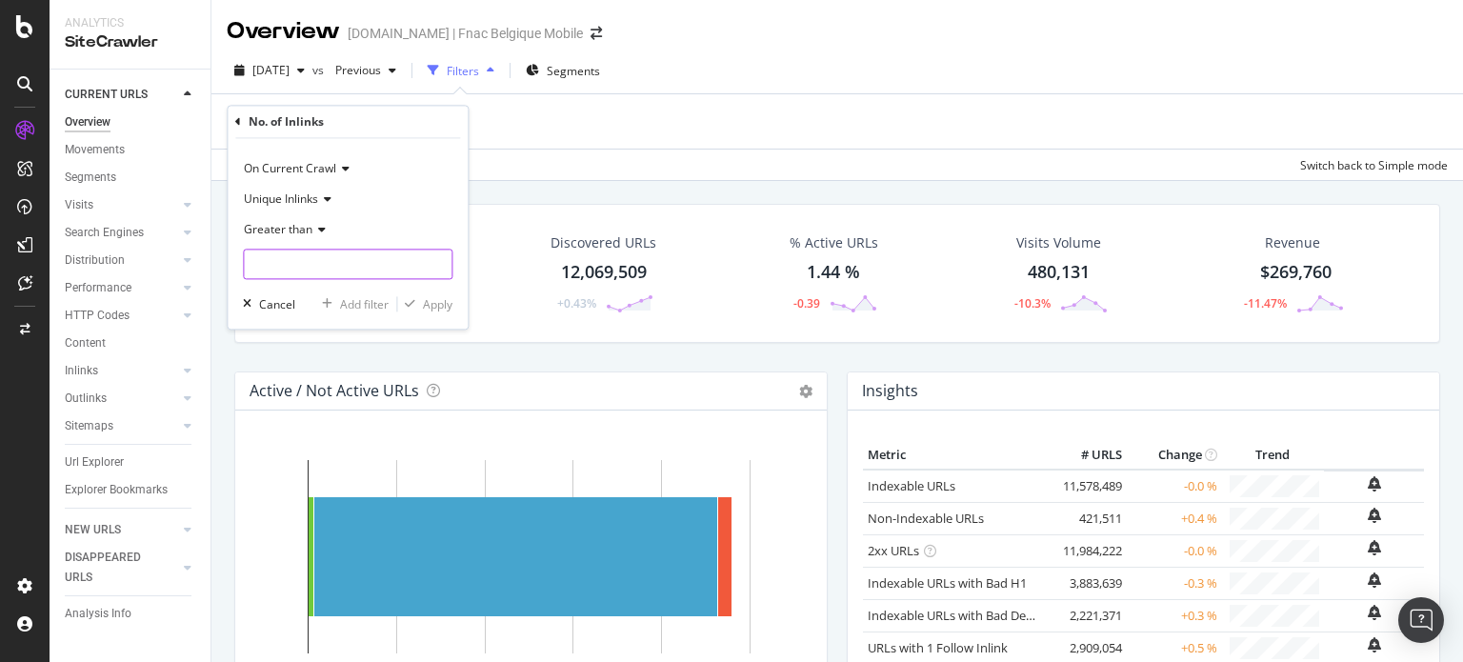
click at [328, 263] on input "number" at bounding box center [348, 265] width 210 height 30
type input "10000"
click at [405, 300] on icon "button" at bounding box center [410, 304] width 10 height 11
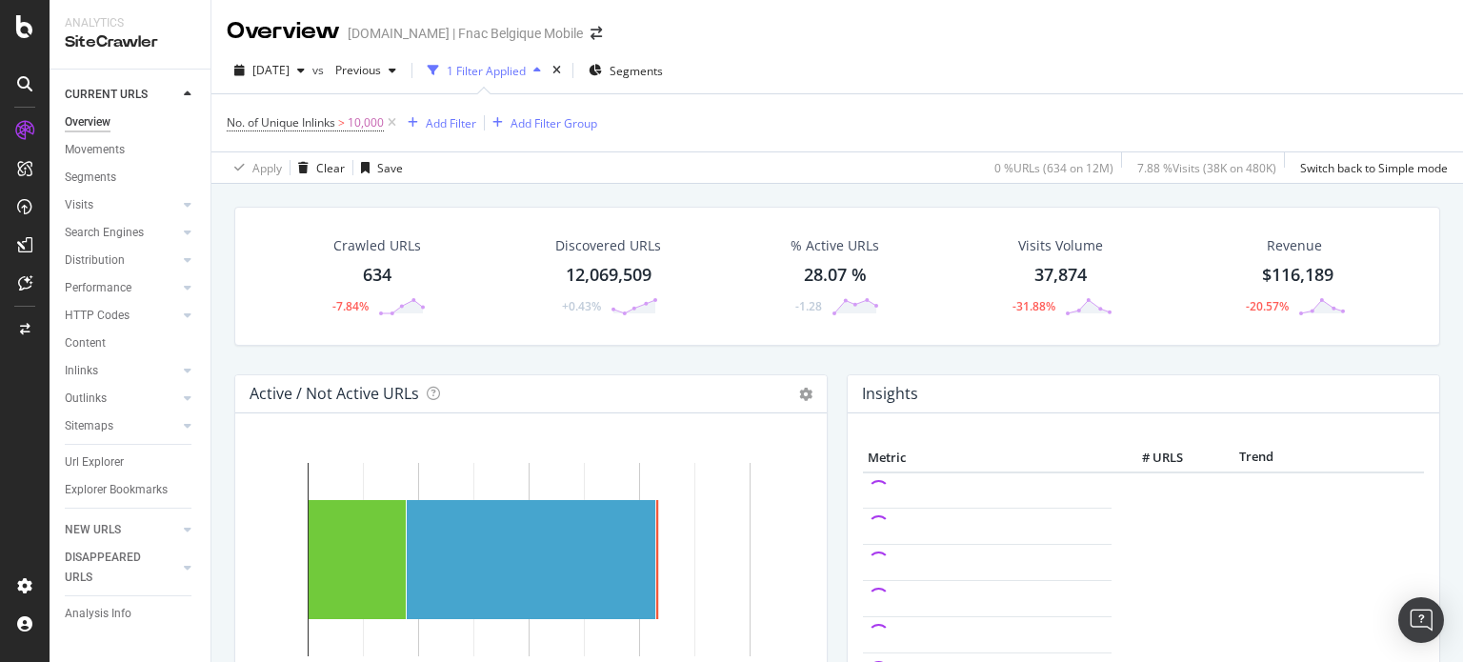
click at [373, 280] on div "634" at bounding box center [377, 275] width 29 height 25
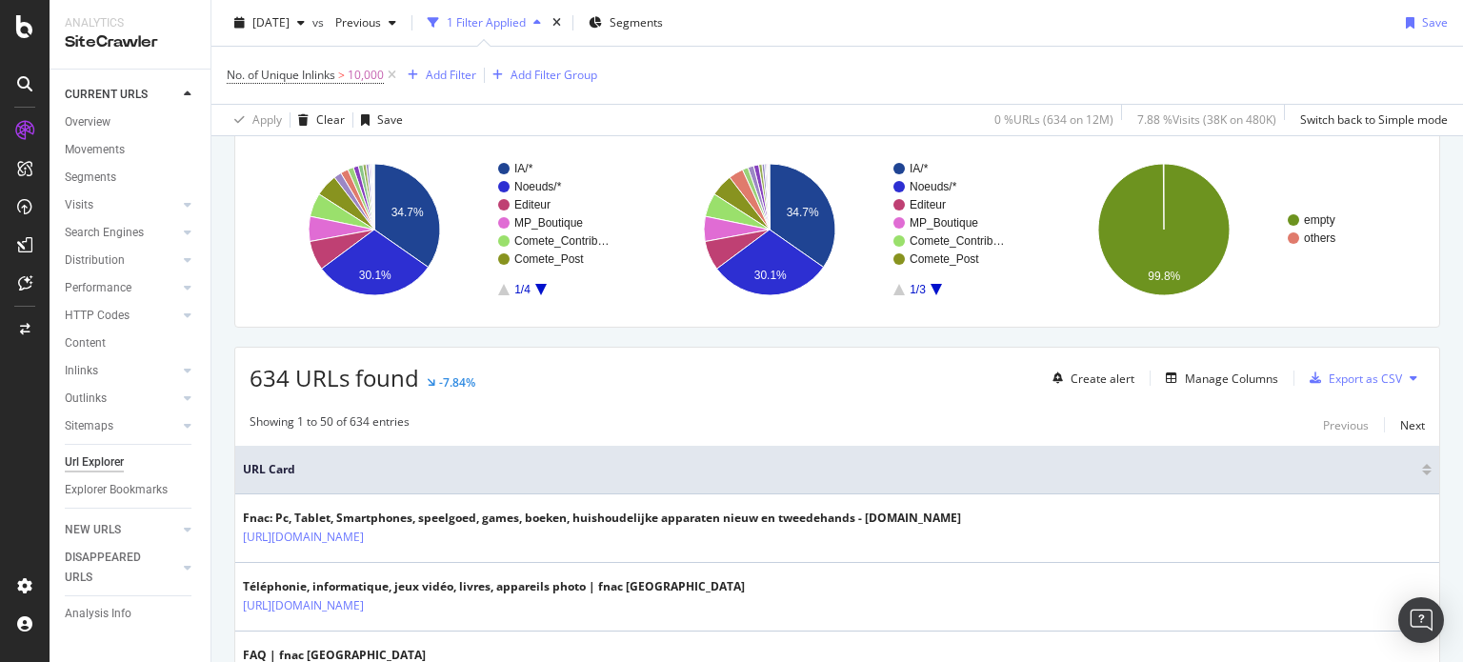
scroll to position [191, 0]
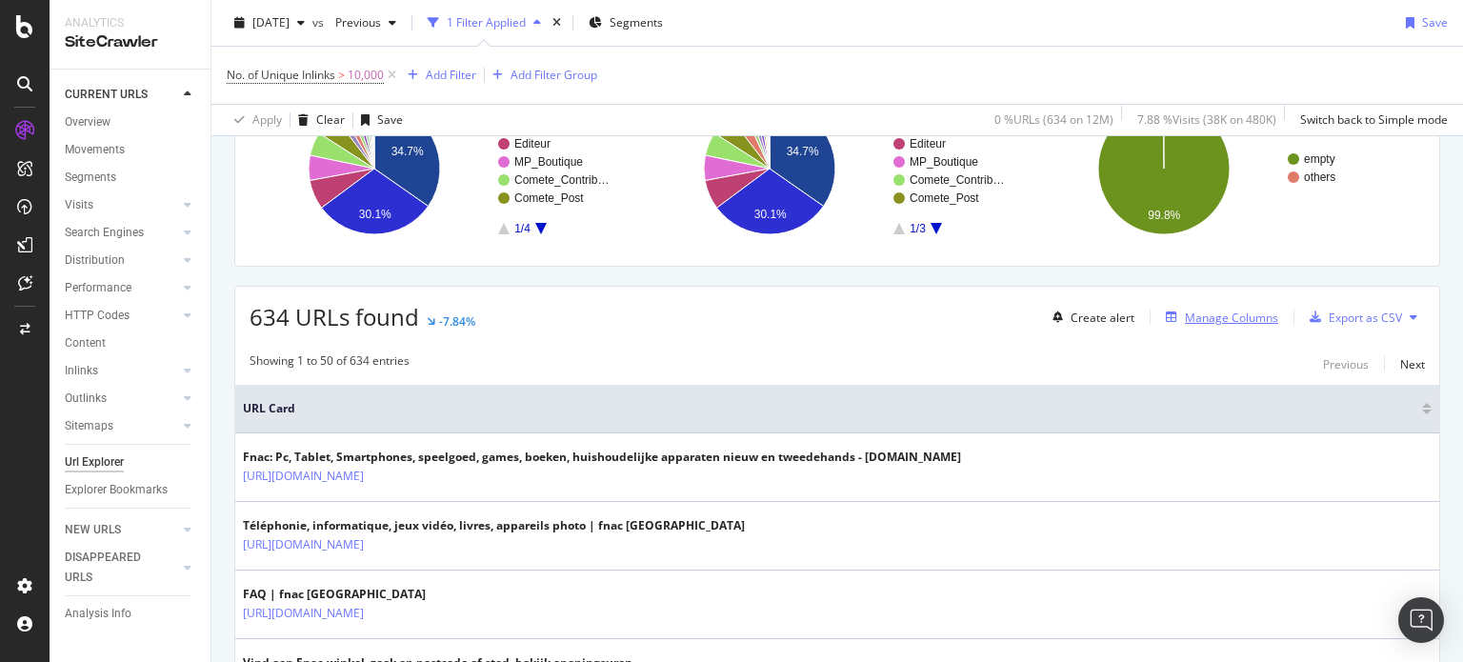
click at [1226, 321] on div "Manage Columns" at bounding box center [1231, 318] width 93 height 16
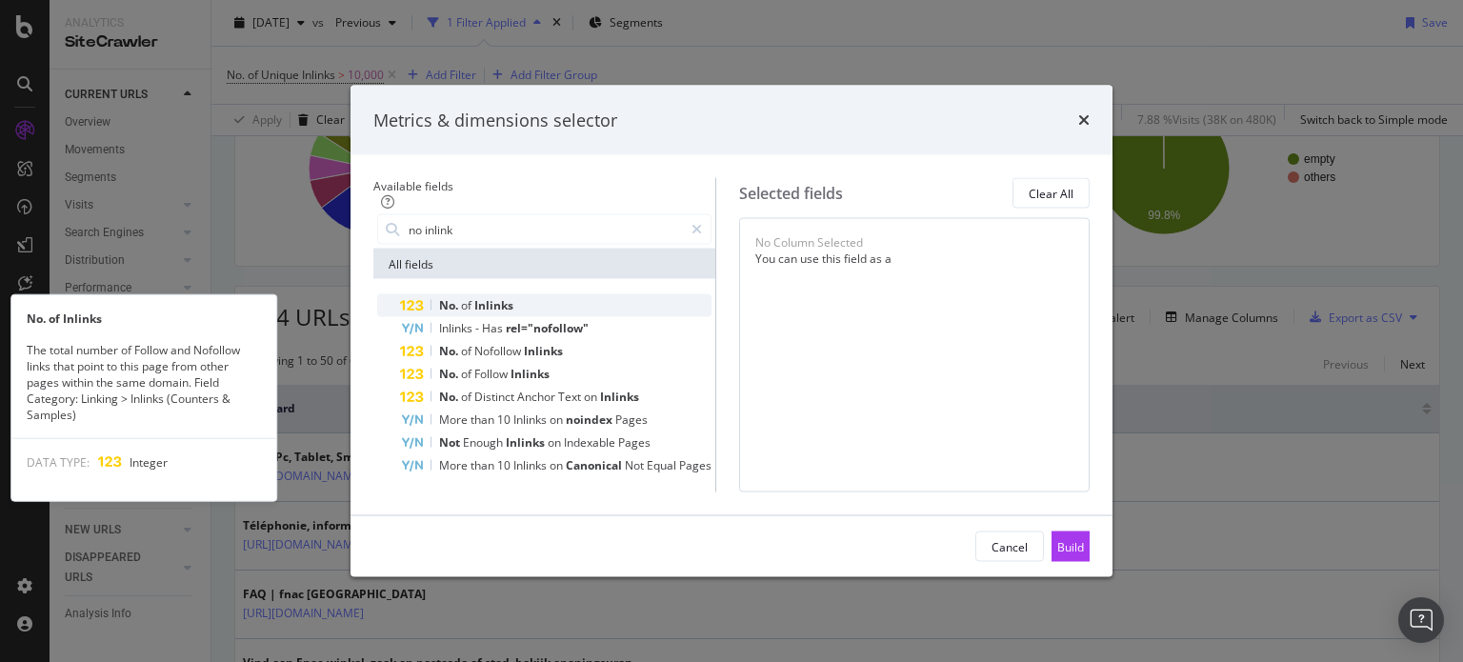
type input "no inlink"
click at [605, 294] on div "No. of Inlinks" at bounding box center [556, 305] width 312 height 23
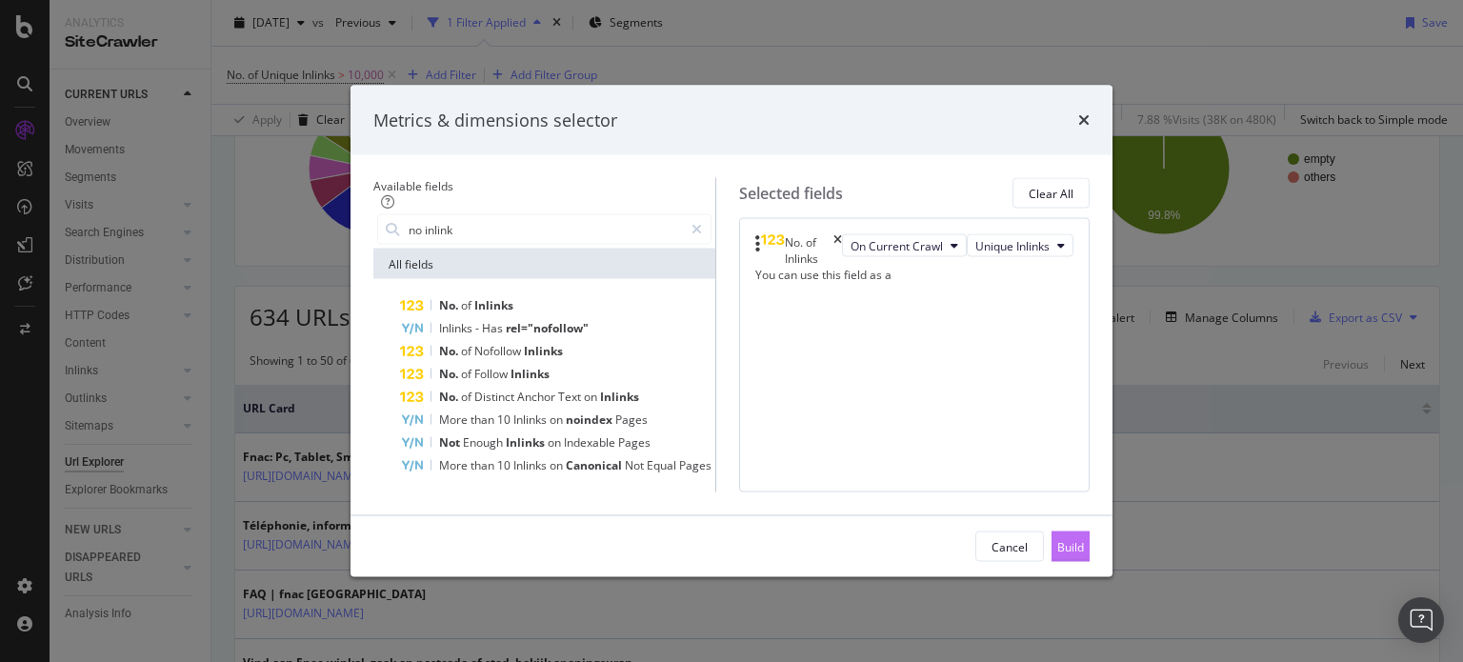
click at [1084, 561] on div "Build" at bounding box center [1070, 547] width 27 height 29
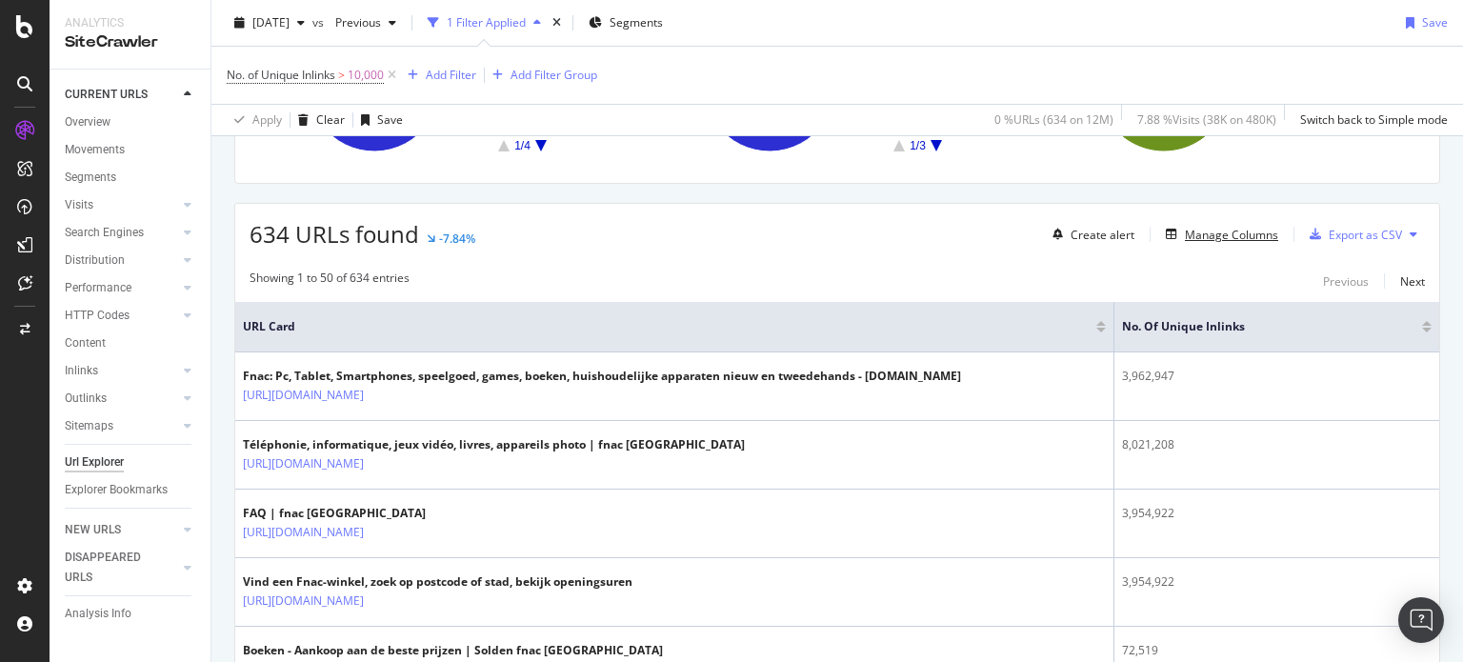
scroll to position [95, 0]
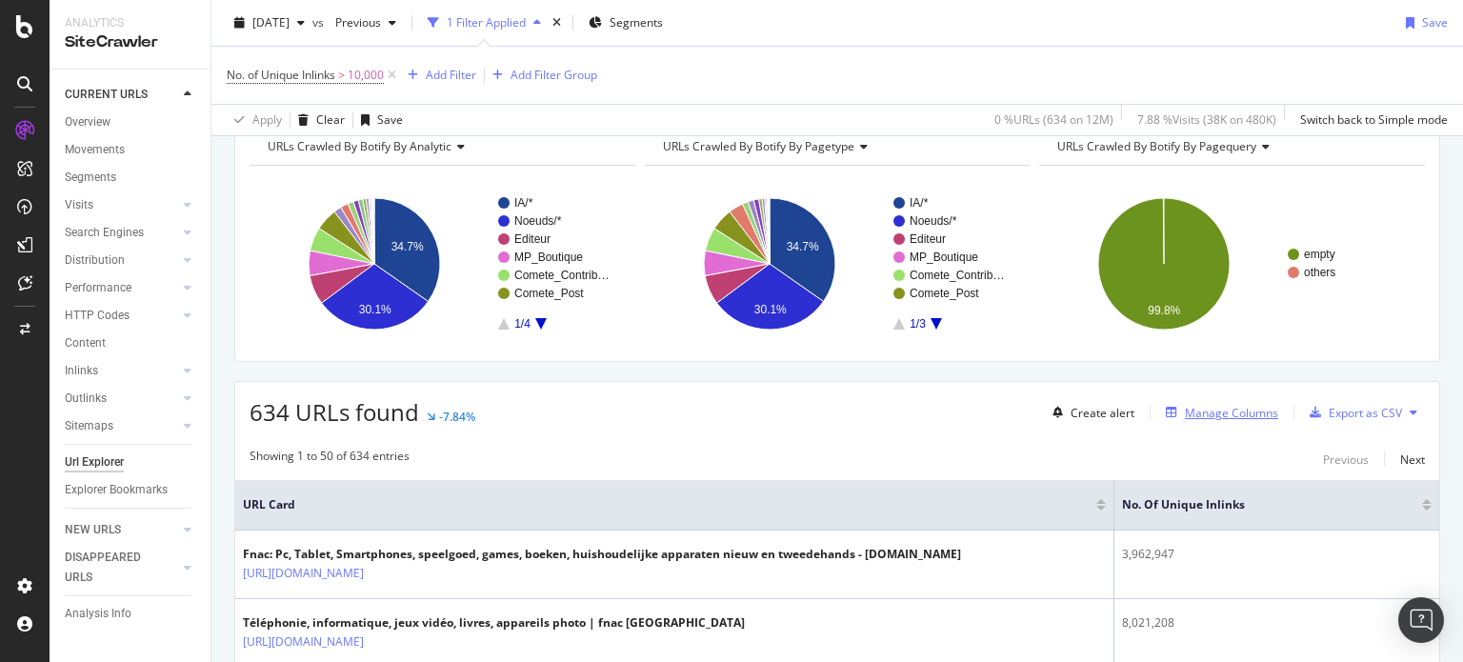
click at [1219, 413] on div "Manage Columns" at bounding box center [1231, 413] width 93 height 16
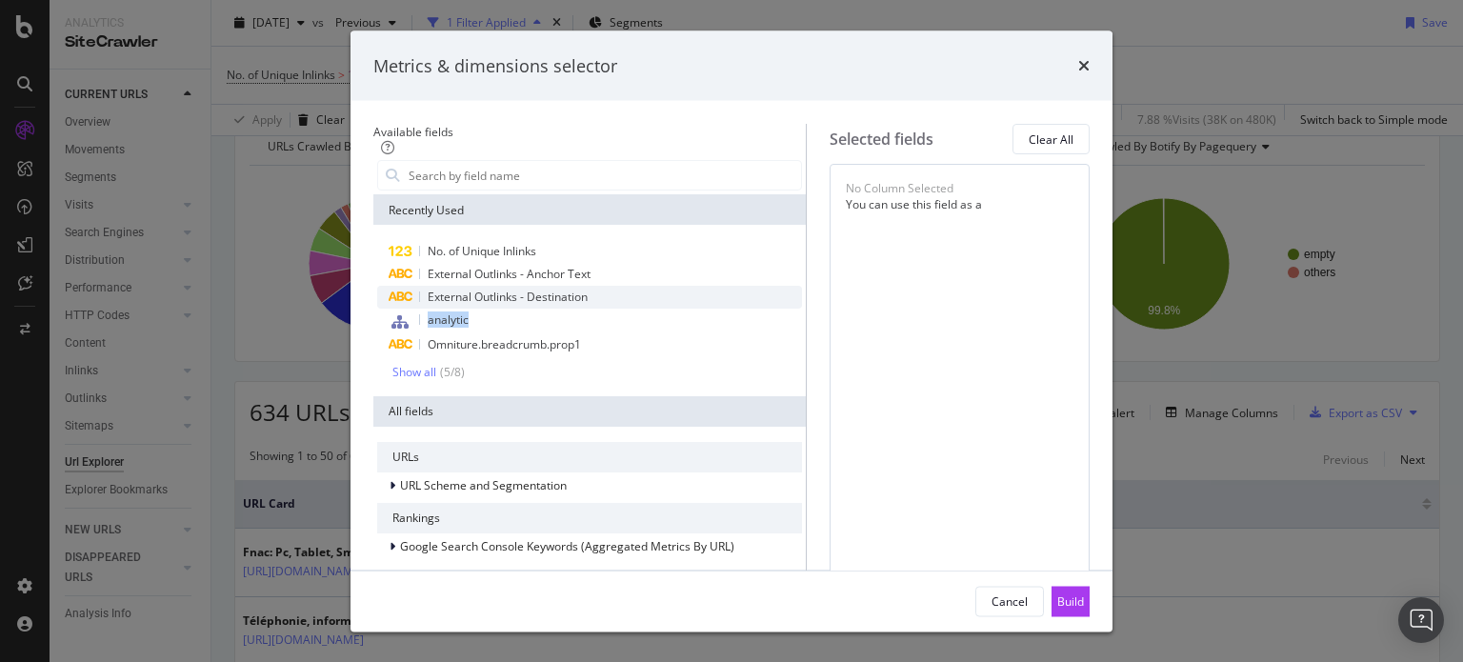
drag, startPoint x: 453, startPoint y: 328, endPoint x: 610, endPoint y: 292, distance: 160.2
click at [610, 292] on div "No. of Unique Inlinks External Outlinks - Anchor Text External Outlinks - Desti…" at bounding box center [589, 310] width 425 height 140
click at [987, 247] on div "No Column Selected You can use this field as a To pick up a draggable item, pre…" at bounding box center [960, 643] width 260 height 959
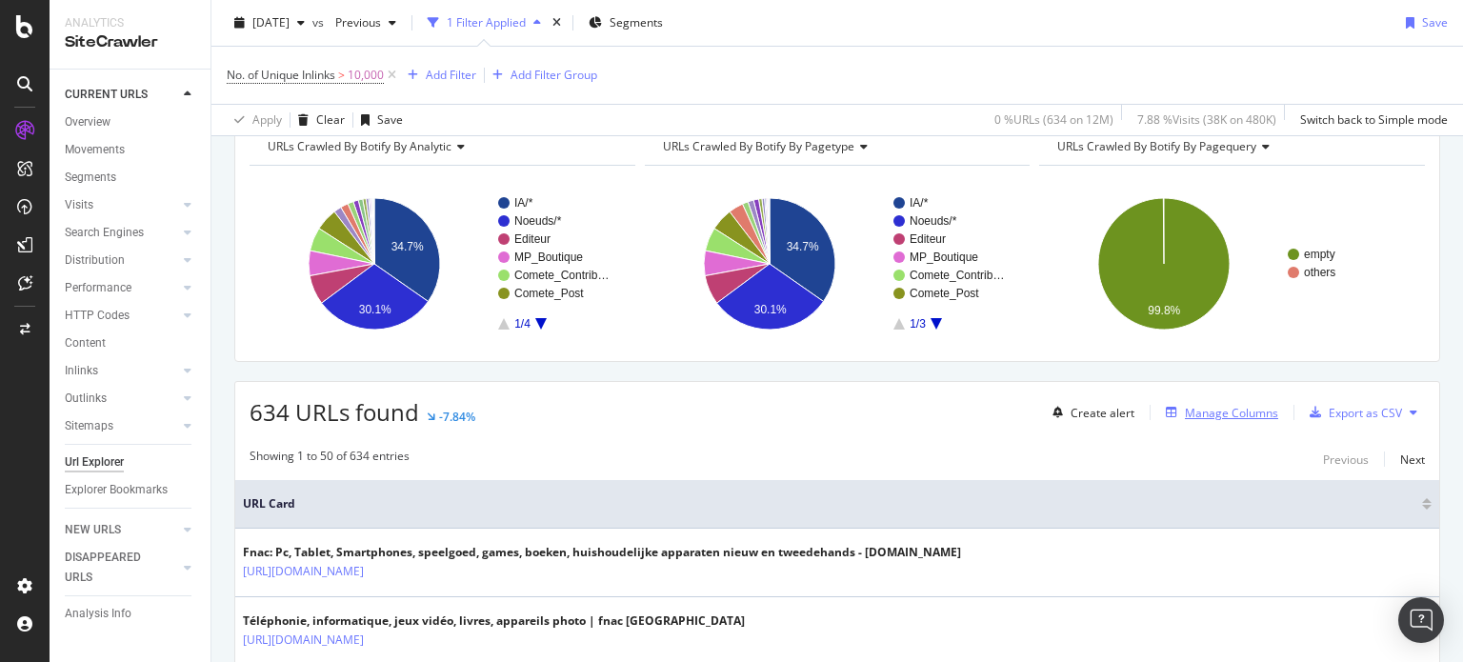
click at [1222, 410] on div "Manage Columns" at bounding box center [1231, 413] width 93 height 16
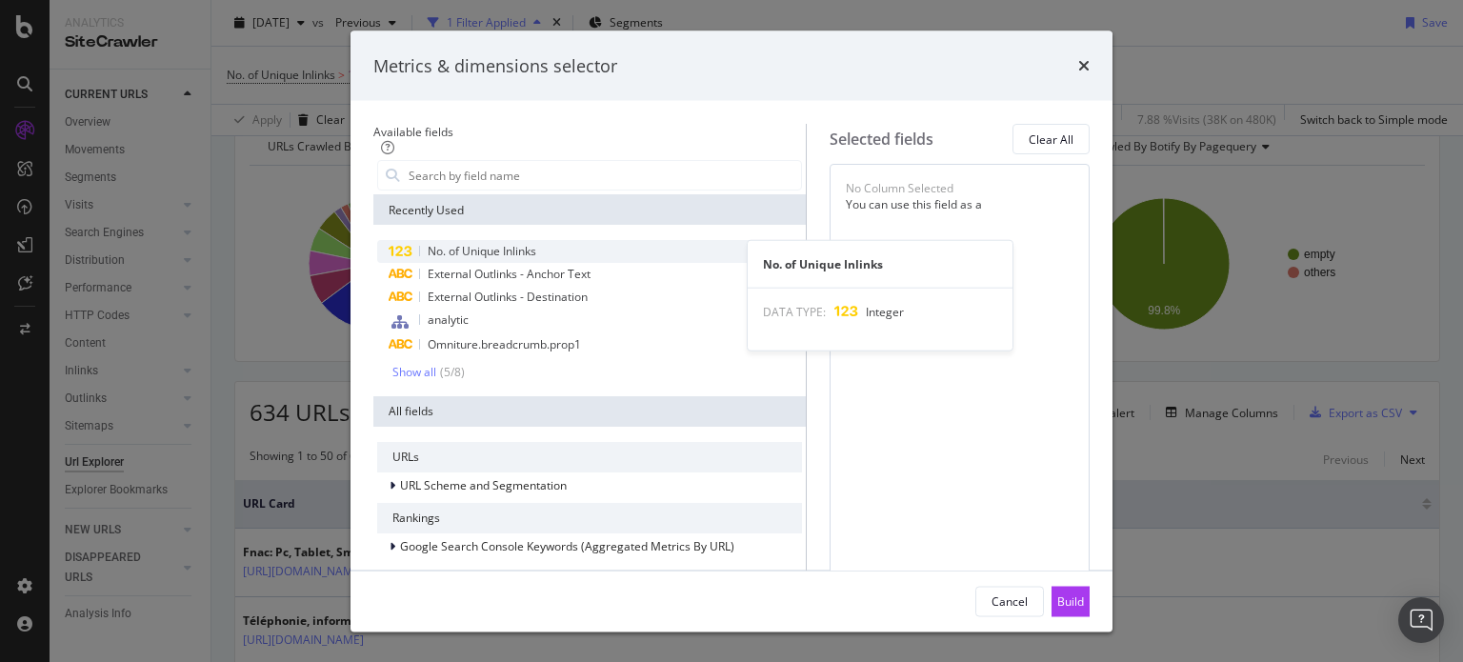
click at [544, 255] on div "No. of Unique Inlinks" at bounding box center [589, 251] width 425 height 23
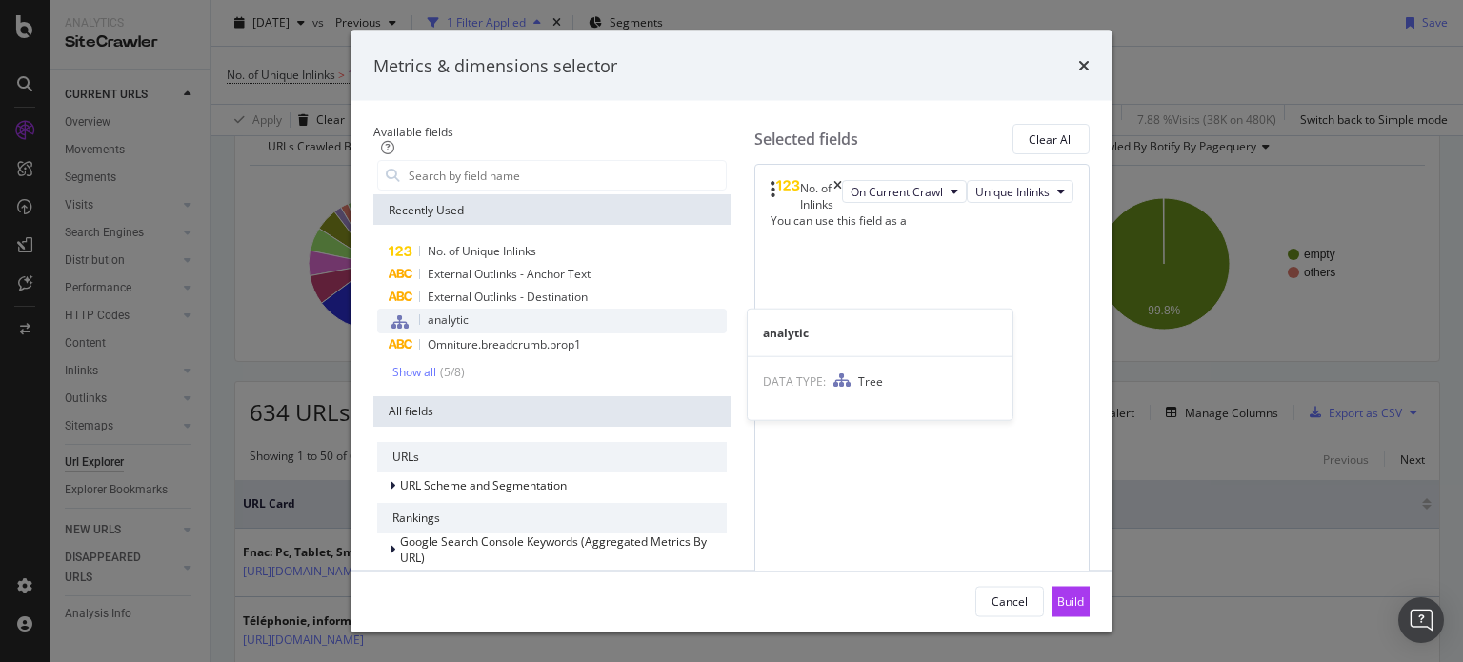
click at [446, 316] on div "analytic" at bounding box center [552, 321] width 350 height 25
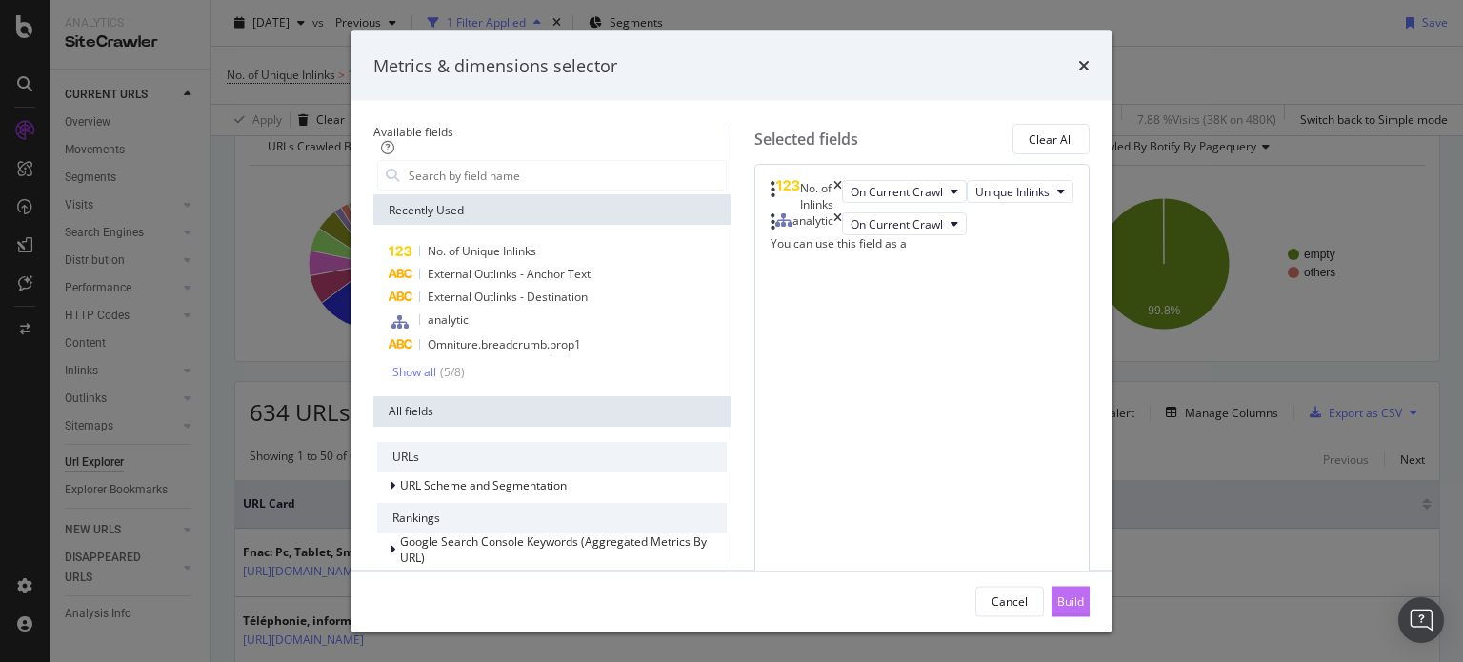
click at [1090, 596] on button "Build" at bounding box center [1071, 601] width 38 height 30
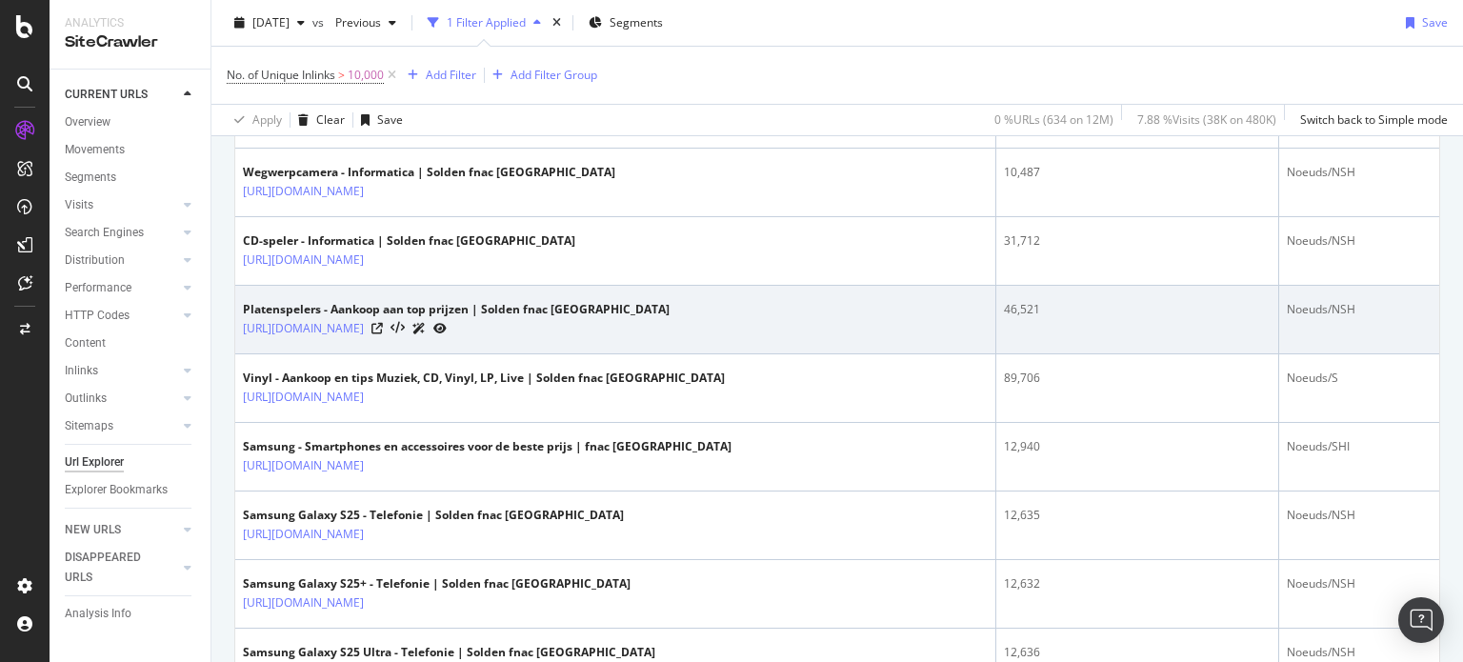
scroll to position [3490, 0]
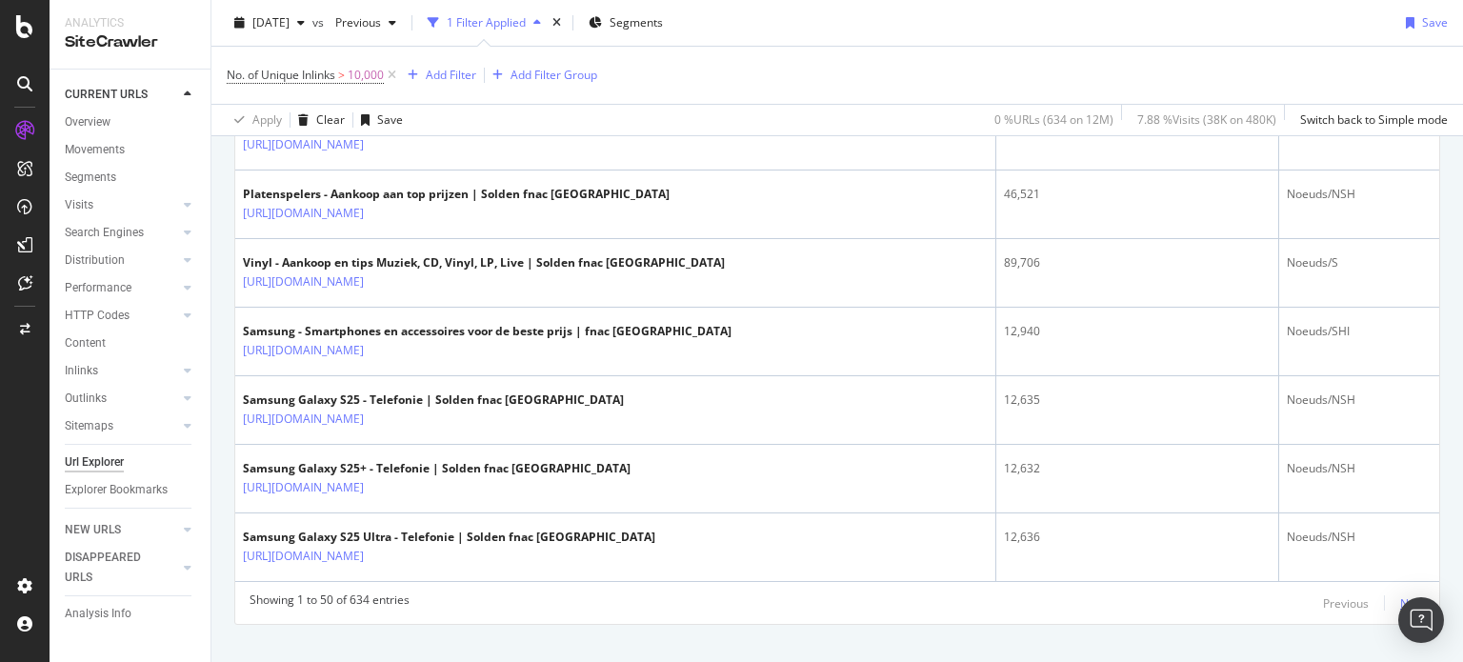
click at [1403, 595] on div "Next" at bounding box center [1412, 603] width 25 height 16
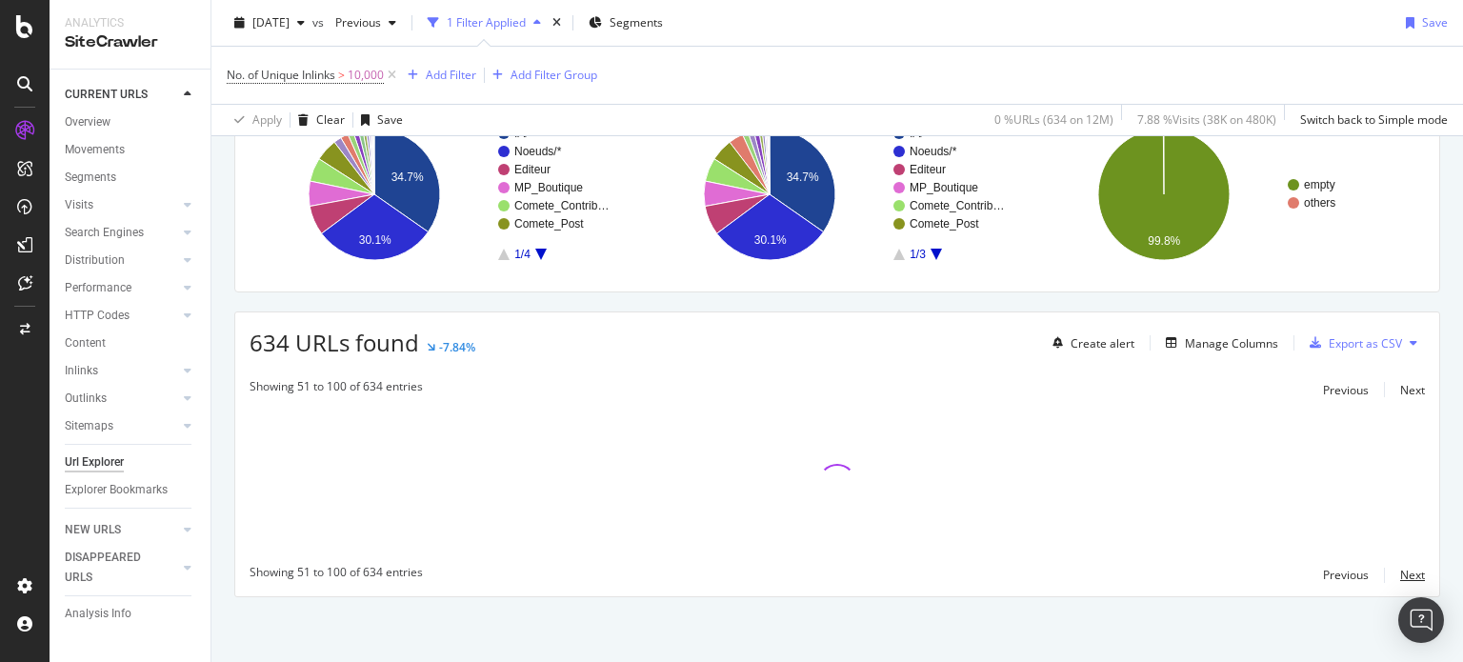
scroll to position [70, 0]
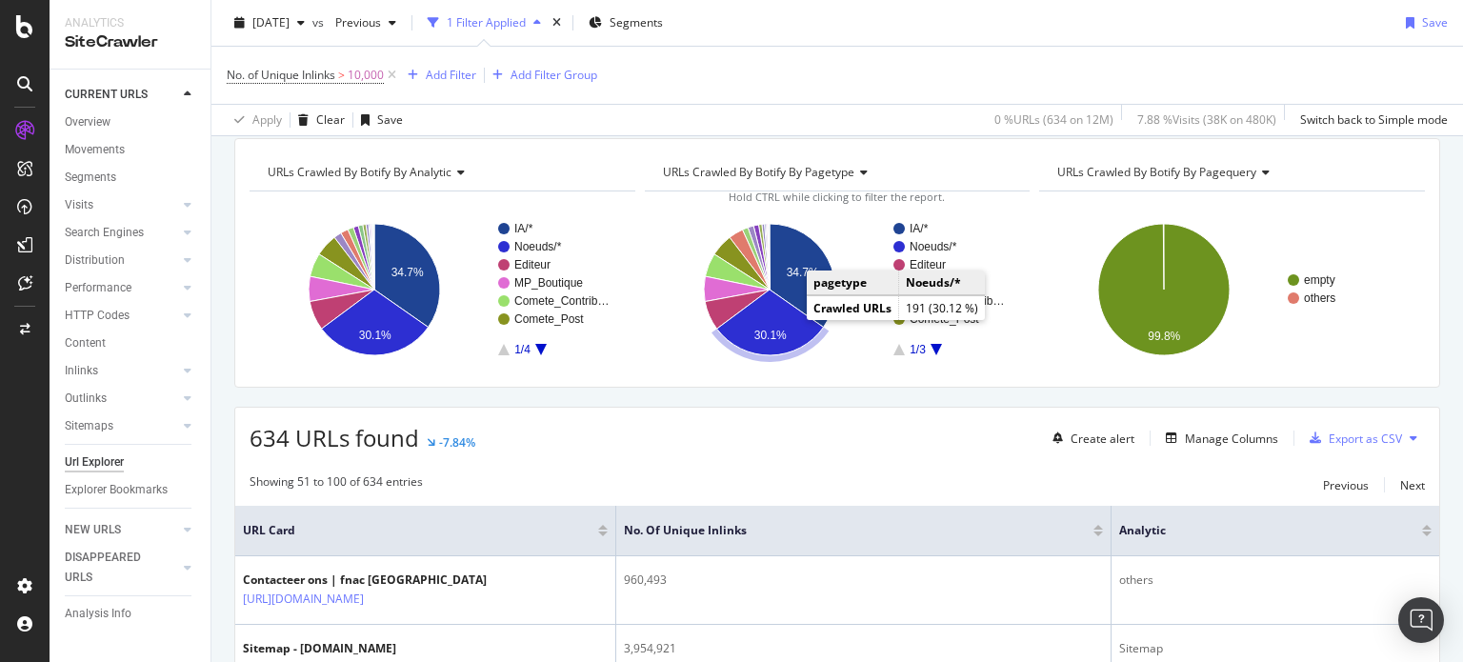
click at [780, 321] on icon "A chart." at bounding box center [769, 323] width 107 height 66
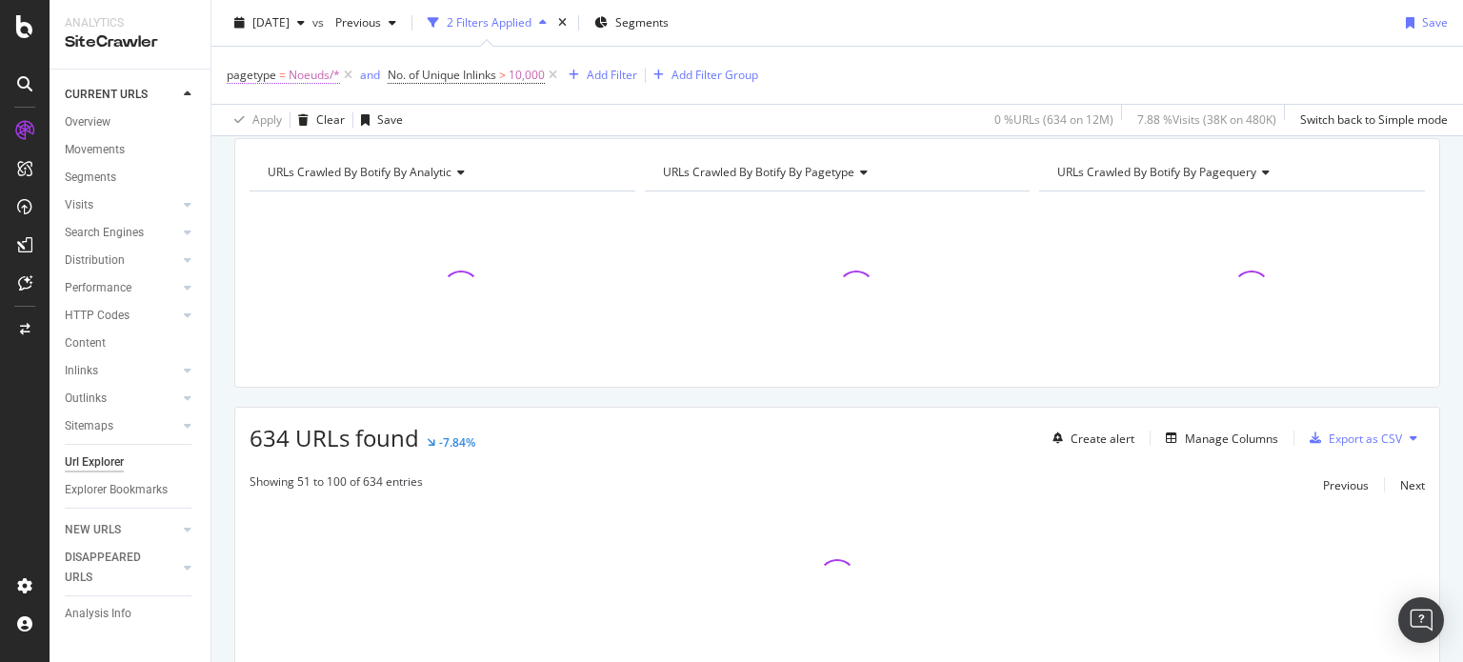
click at [292, 80] on span "Noeuds/*" at bounding box center [314, 75] width 51 height 27
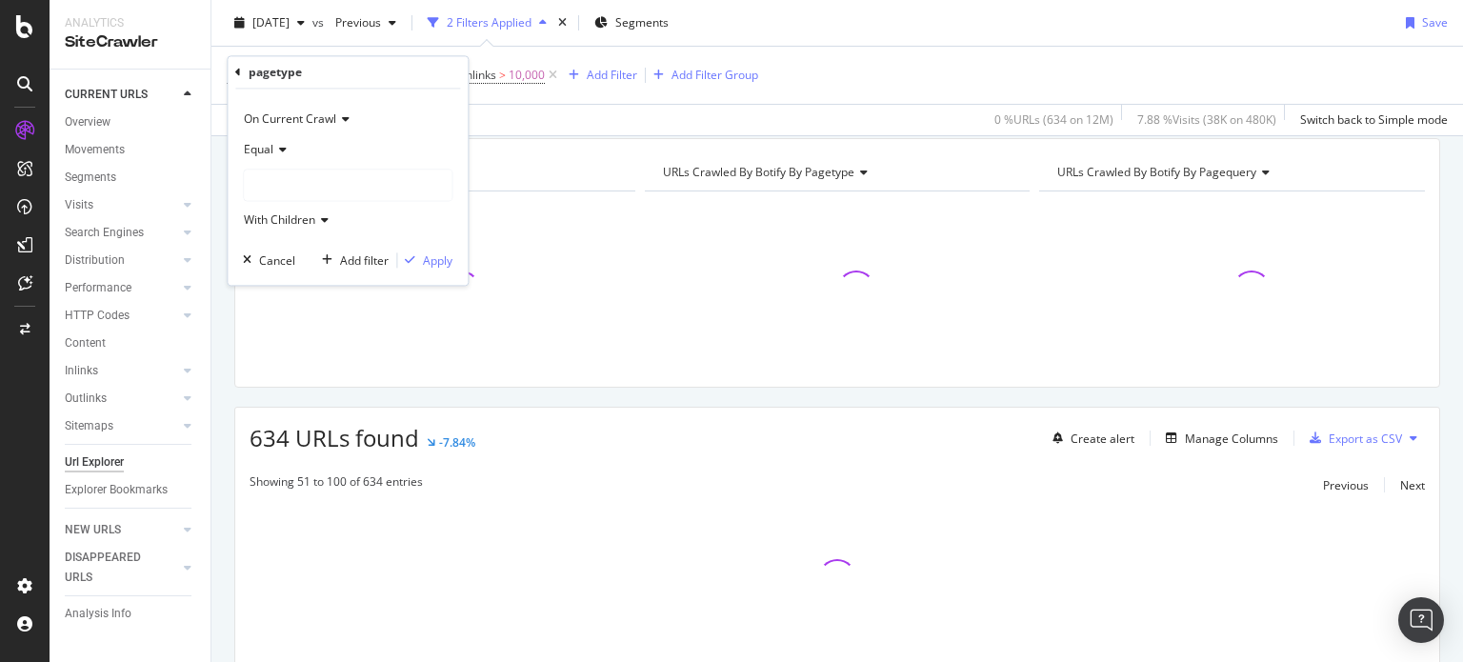
click at [267, 151] on span "Equal" at bounding box center [259, 150] width 30 height 16
click at [312, 210] on div "Not Equal" at bounding box center [350, 214] width 204 height 25
click at [314, 186] on div at bounding box center [348, 186] width 208 height 30
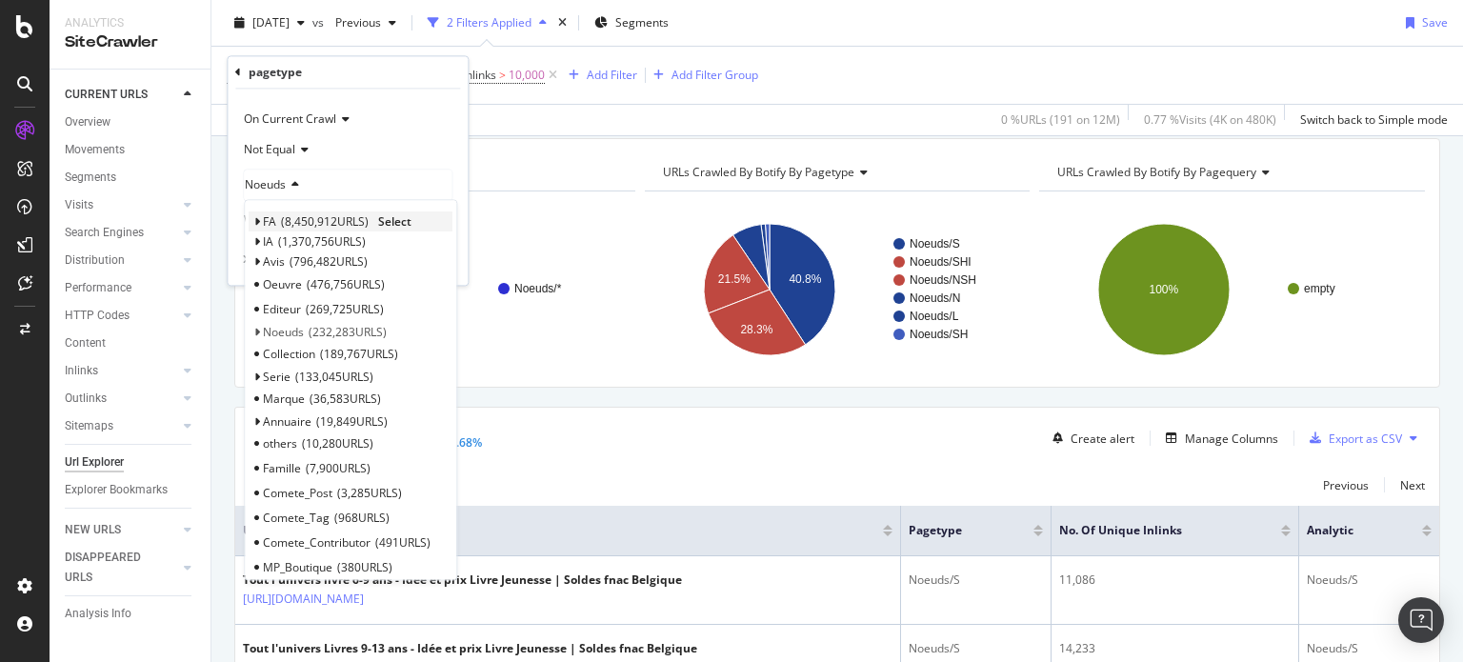
type input "b"
click at [405, 327] on span "Select" at bounding box center [412, 332] width 33 height 16
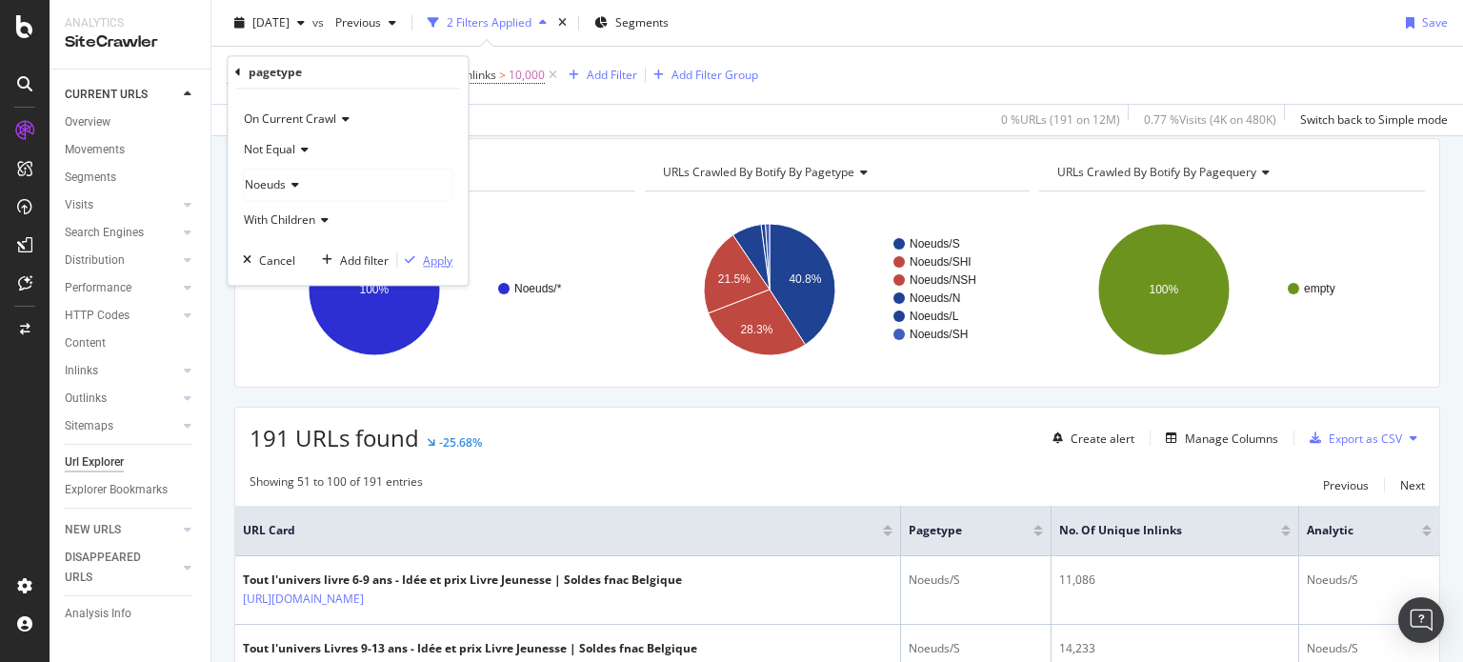
click at [430, 259] on div "Apply" at bounding box center [438, 260] width 30 height 16
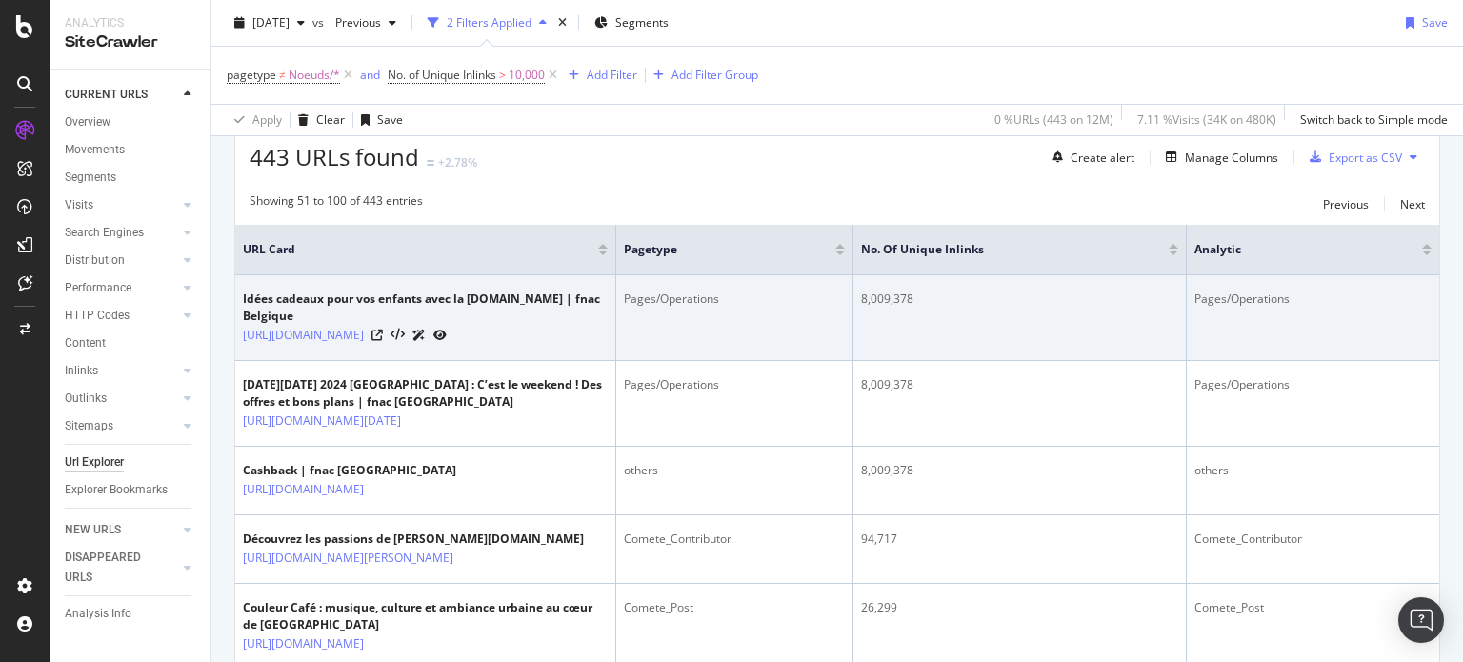
scroll to position [451, 0]
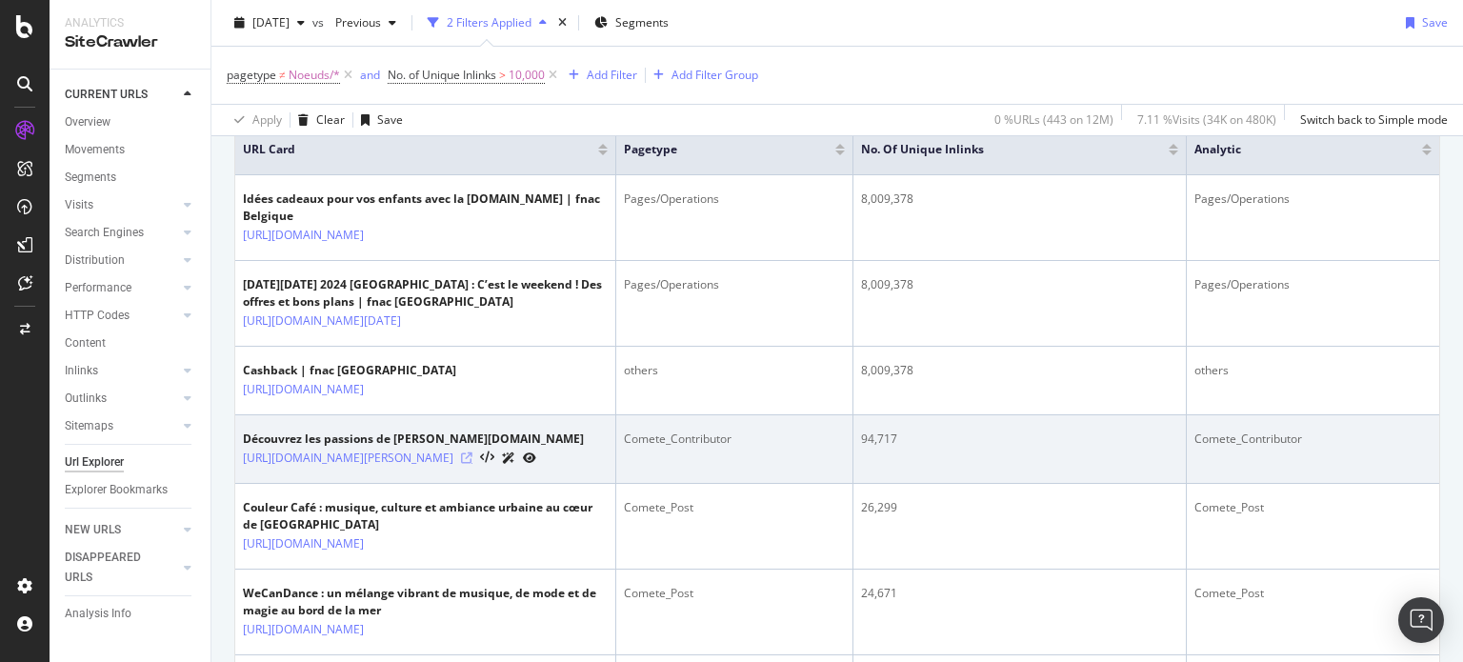
click at [473, 453] on icon at bounding box center [466, 458] width 11 height 11
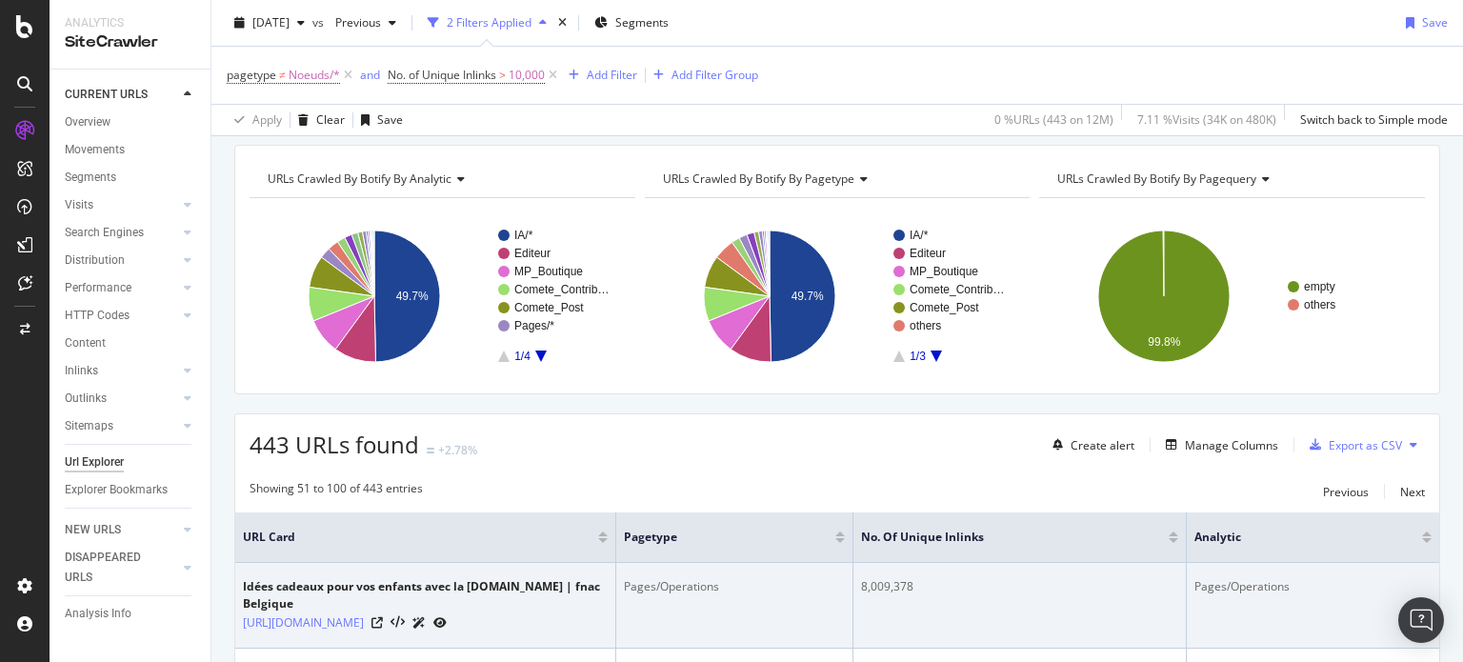
scroll to position [95, 0]
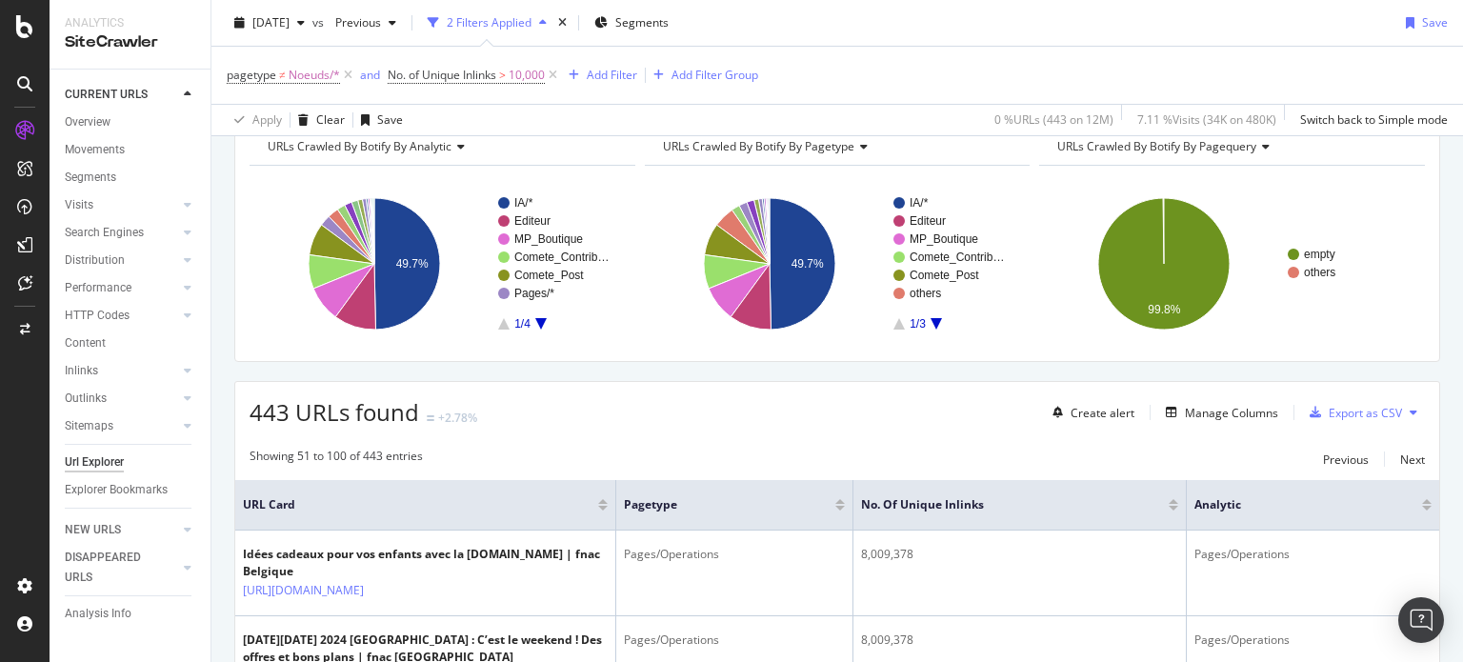
click at [1175, 503] on div at bounding box center [1174, 504] width 10 height 11
click at [1174, 508] on div at bounding box center [1174, 508] width 10 height 5
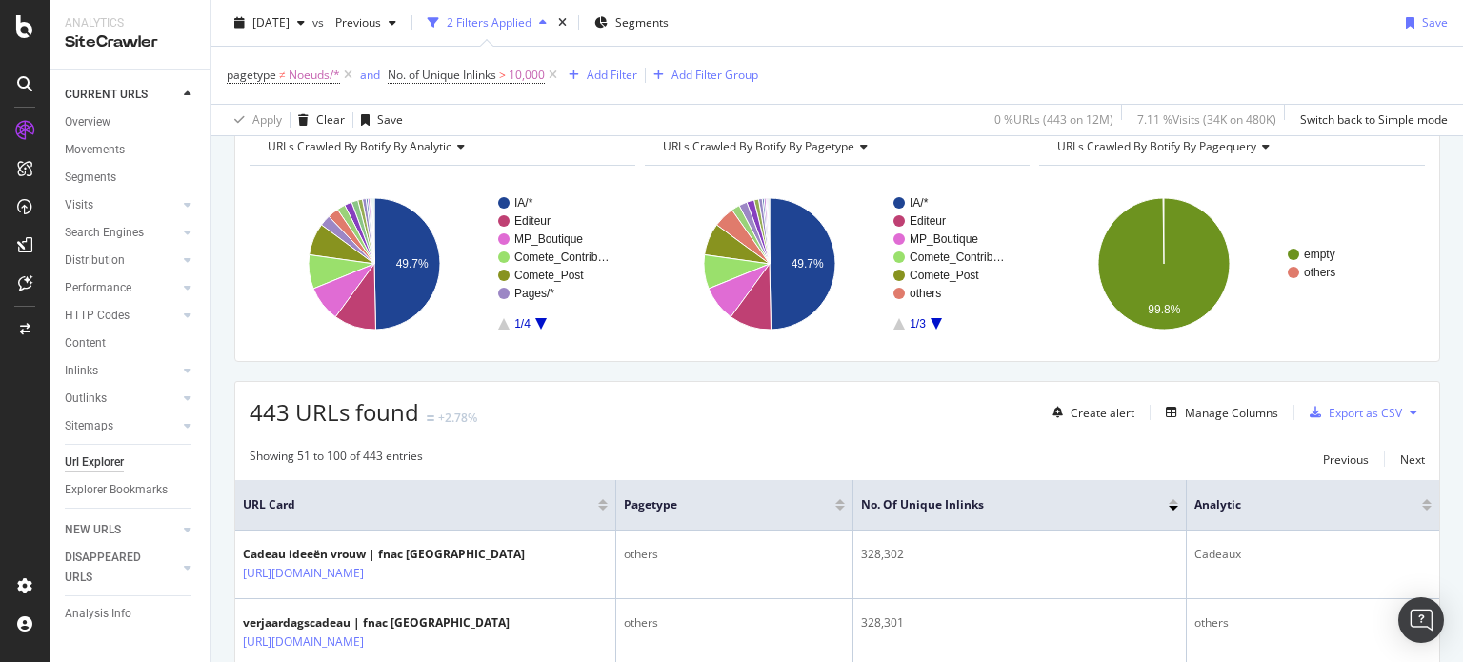
click at [1174, 507] on div at bounding box center [1174, 508] width 10 height 5
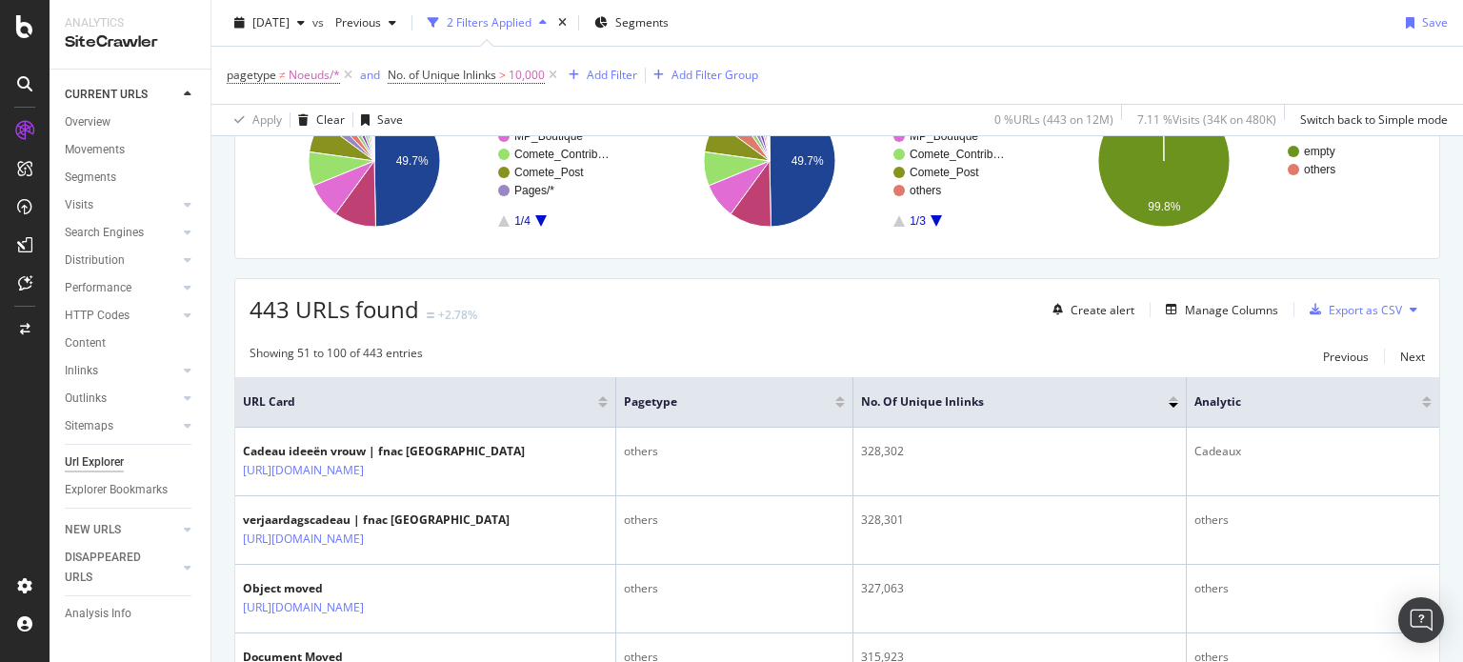
scroll to position [381, 0]
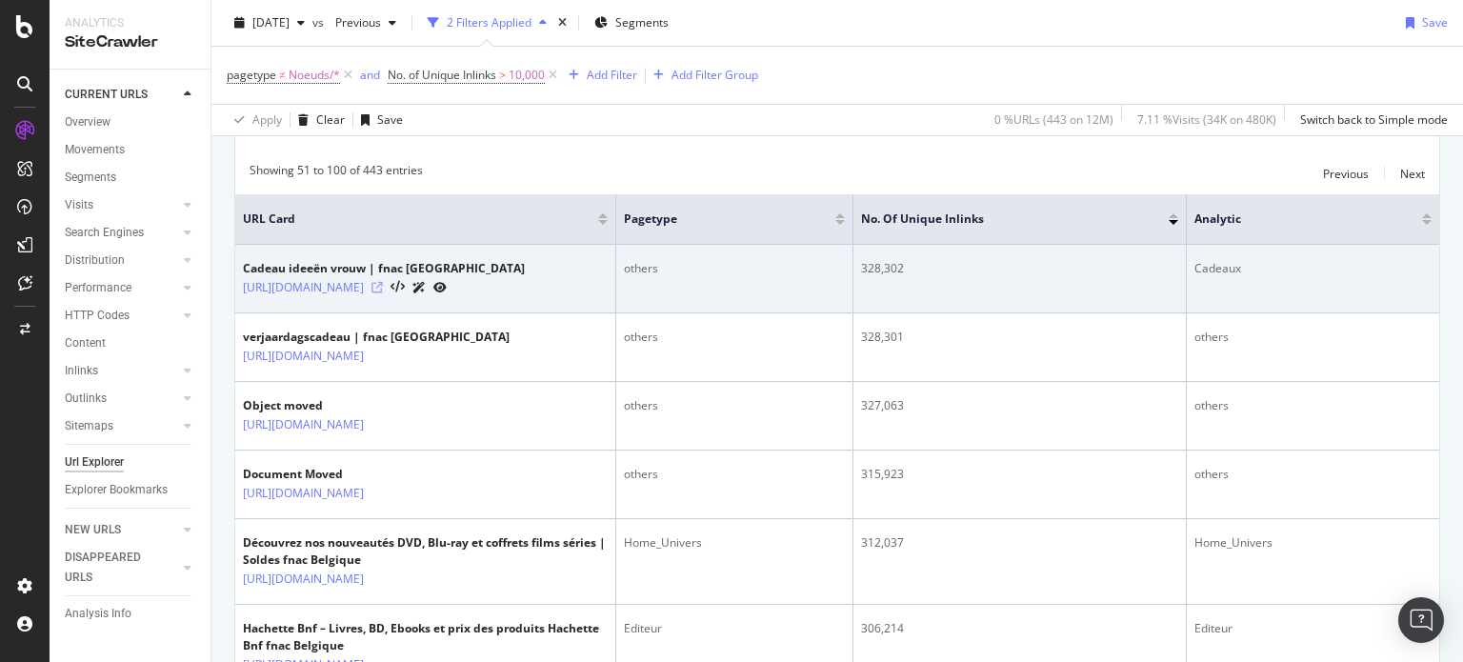
click at [383, 285] on icon at bounding box center [377, 287] width 11 height 11
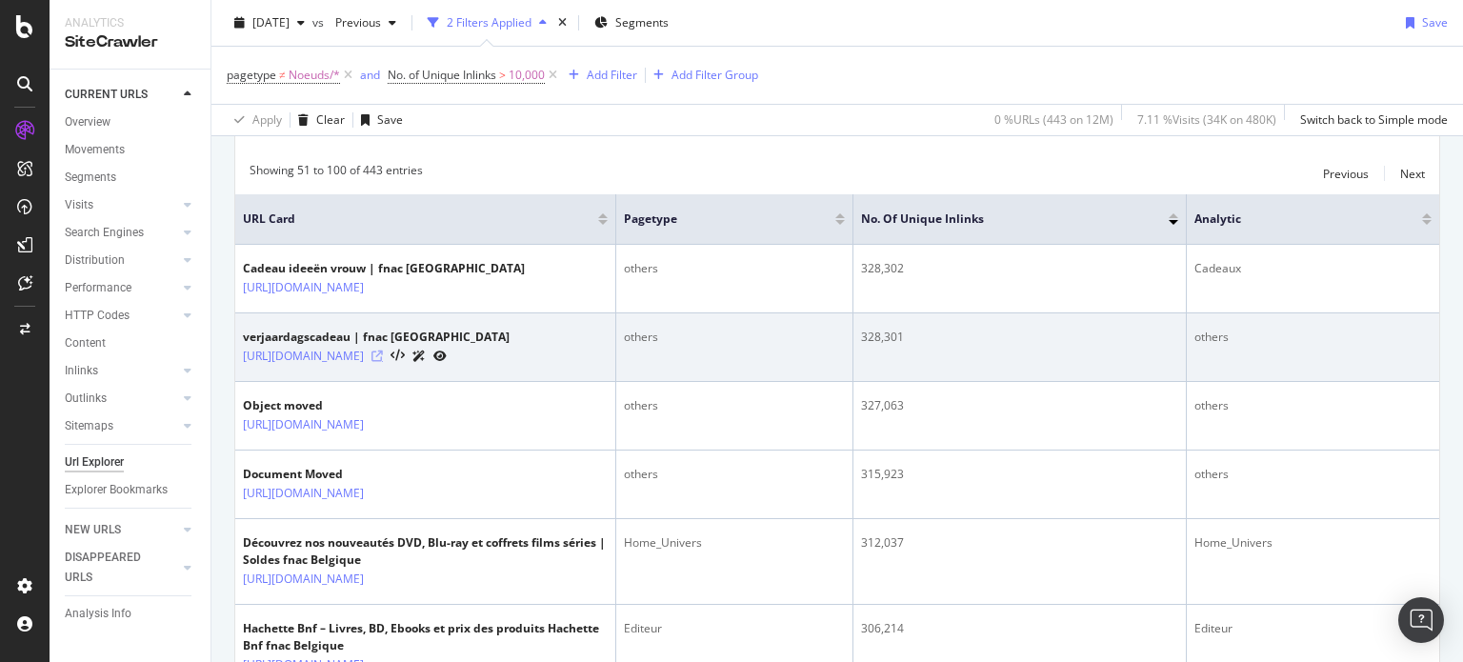
click at [383, 353] on icon at bounding box center [377, 356] width 11 height 11
